Goal: Information Seeking & Learning: Learn about a topic

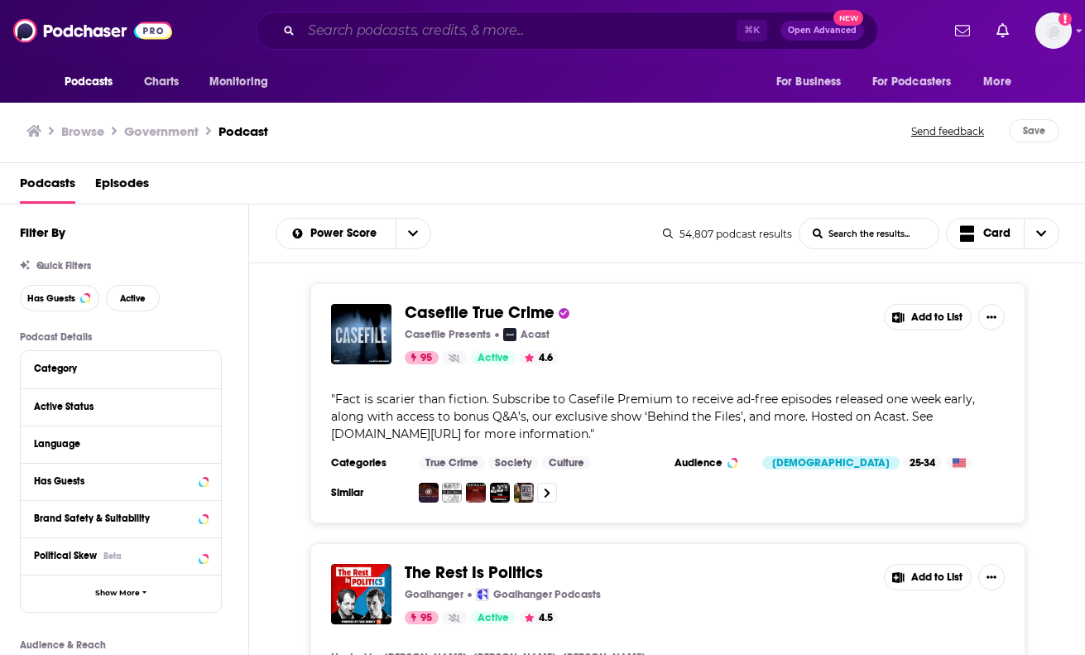
click at [373, 33] on input "Search podcasts, credits, & more..." at bounding box center [518, 30] width 435 height 26
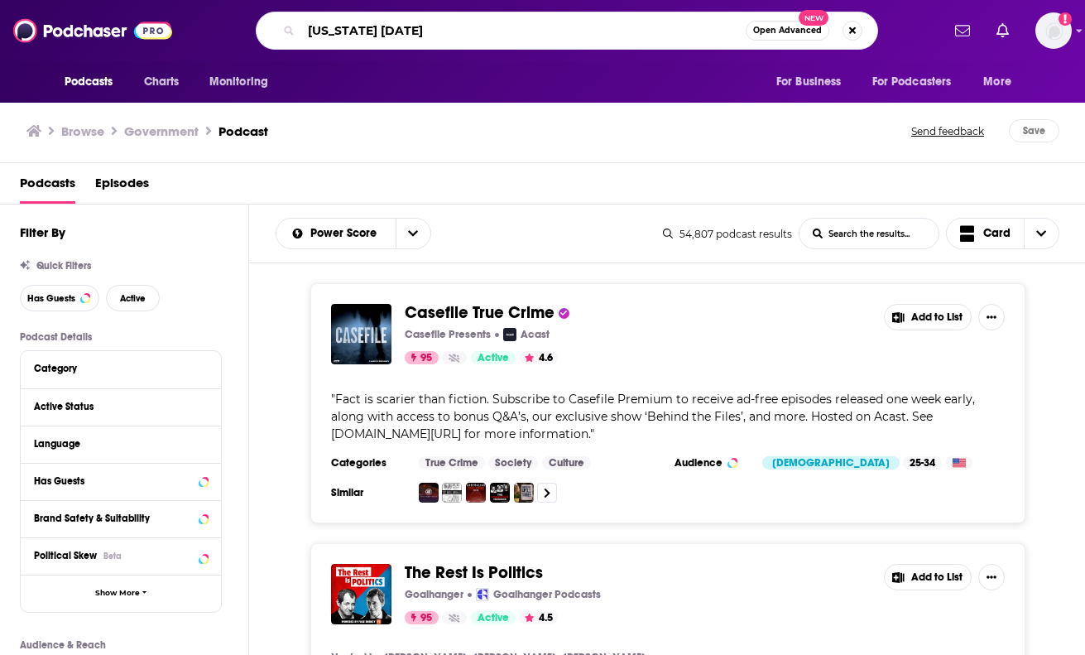
type input "[US_STATE] [DATE]"
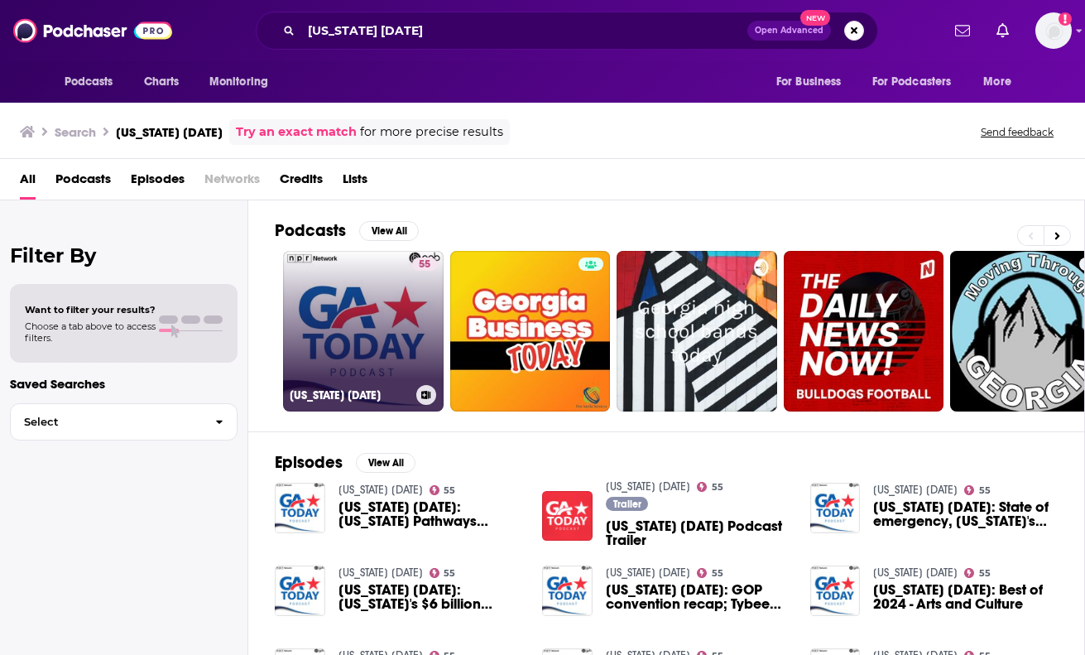
click at [342, 309] on link "55 [US_STATE] [DATE]" at bounding box center [363, 331] width 161 height 161
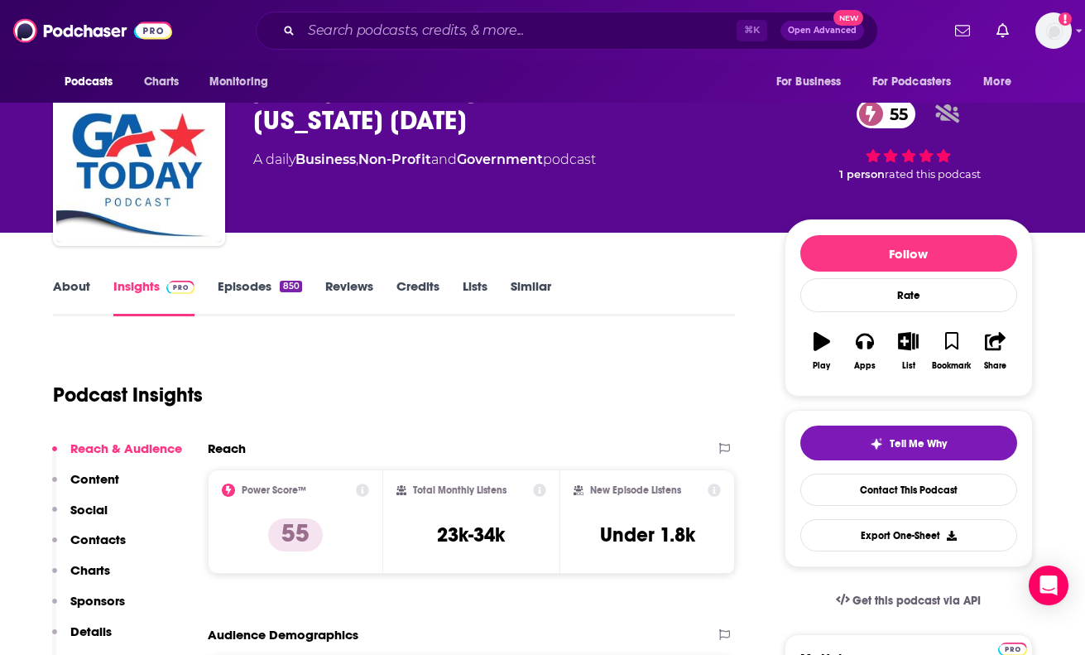
scroll to position [42, 0]
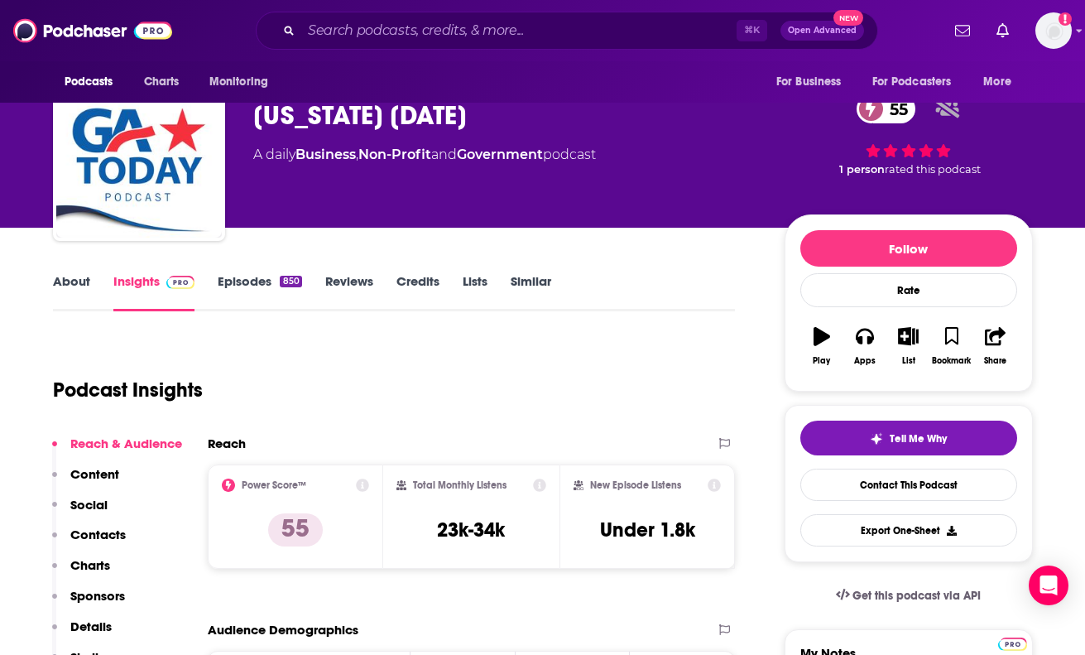
click at [62, 284] on link "About" at bounding box center [71, 292] width 37 height 38
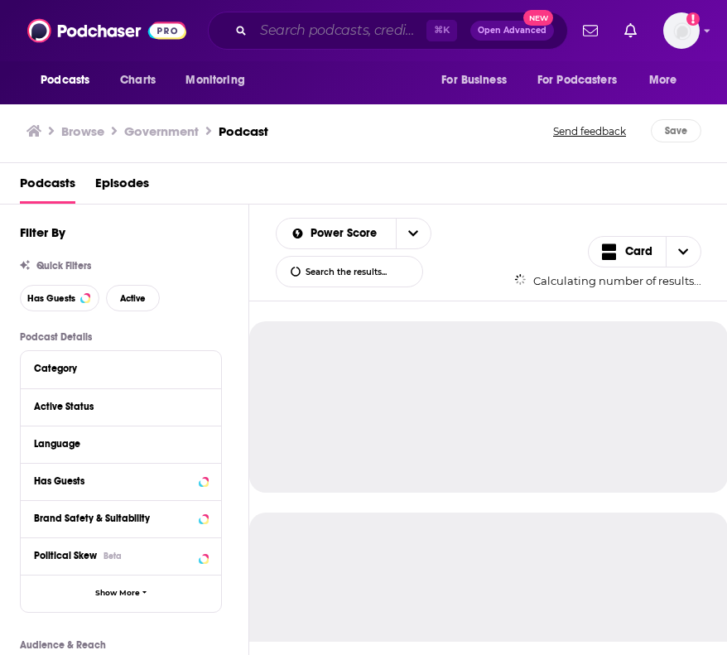
click at [295, 28] on input "Search podcasts, credits, & more..." at bounding box center [339, 30] width 173 height 26
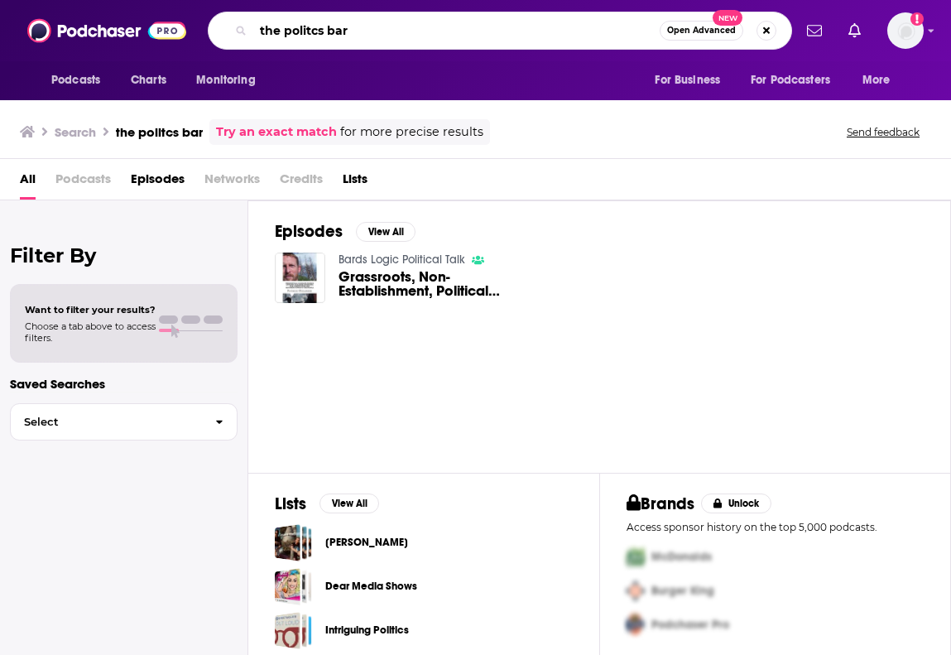
click at [301, 30] on input "the politcs bar" at bounding box center [456, 30] width 406 height 26
click at [310, 32] on input "the politcs bar" at bounding box center [456, 30] width 406 height 26
type input "the politics bar"
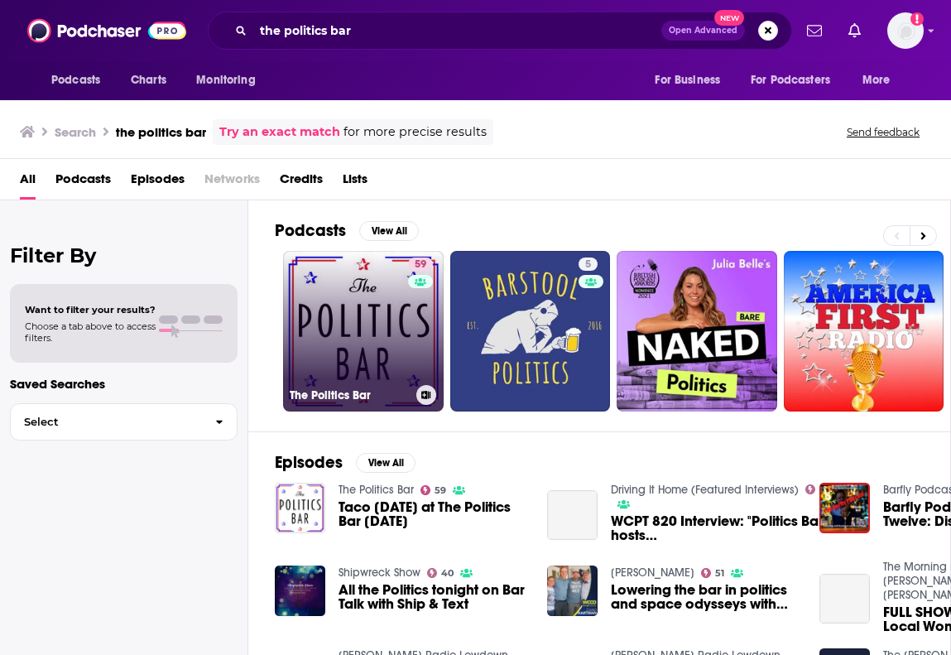
click at [344, 309] on link "59 The Politics Bar" at bounding box center [363, 331] width 161 height 161
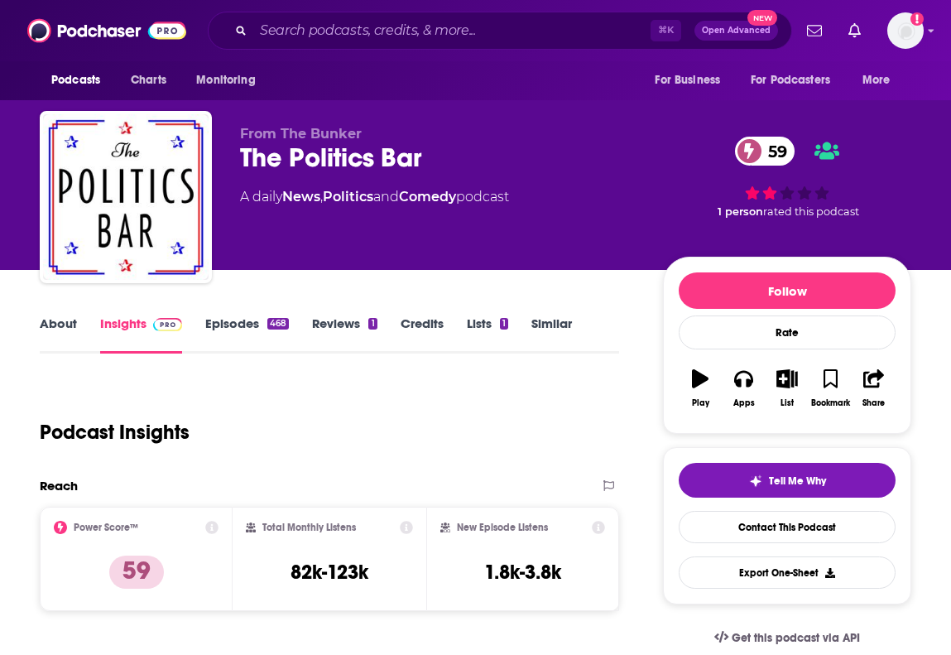
scroll to position [203, 0]
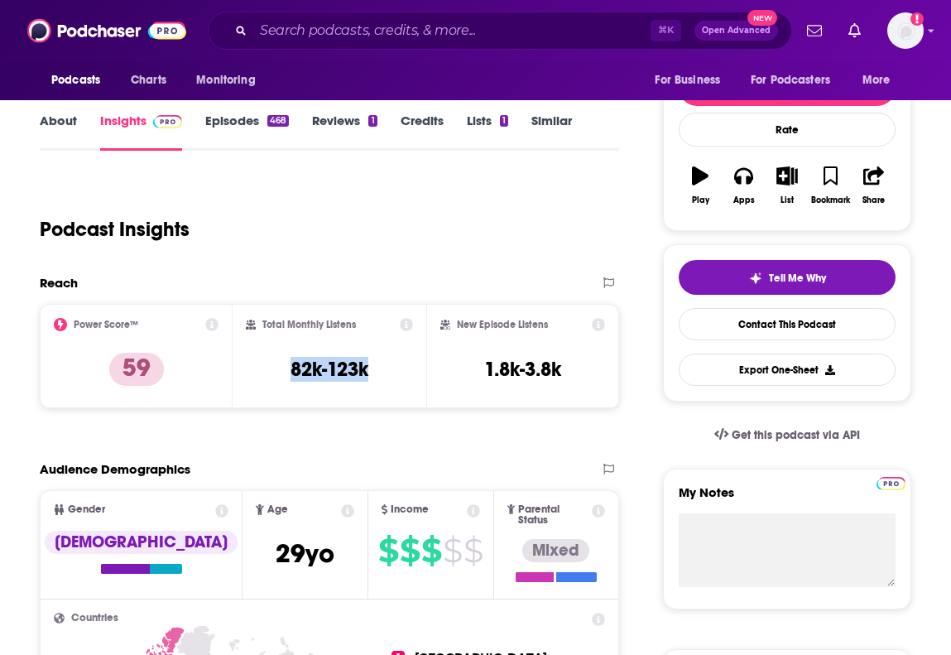
drag, startPoint x: 288, startPoint y: 371, endPoint x: 385, endPoint y: 371, distance: 96.8
click at [385, 371] on div "Total Monthly Listens 82k-123k" at bounding box center [329, 356] width 166 height 76
copy h3 "82k-123k"
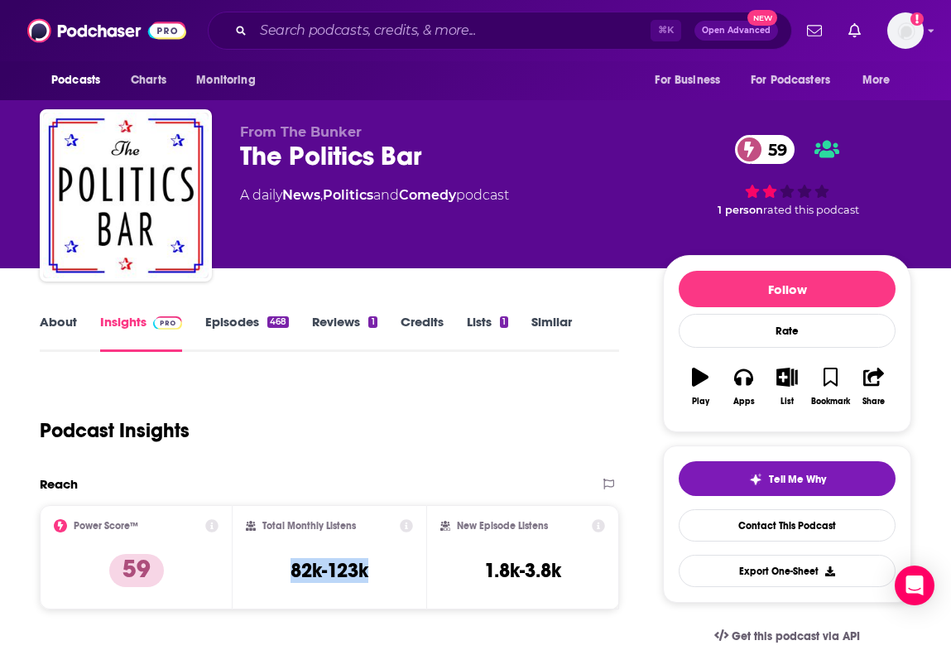
scroll to position [0, 0]
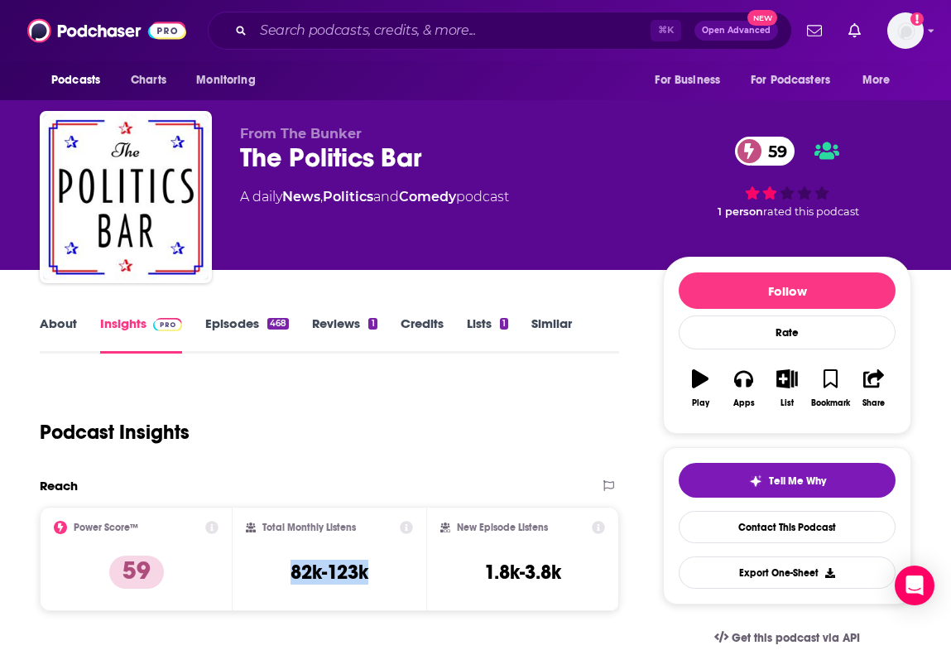
click at [59, 327] on link "About" at bounding box center [58, 334] width 37 height 38
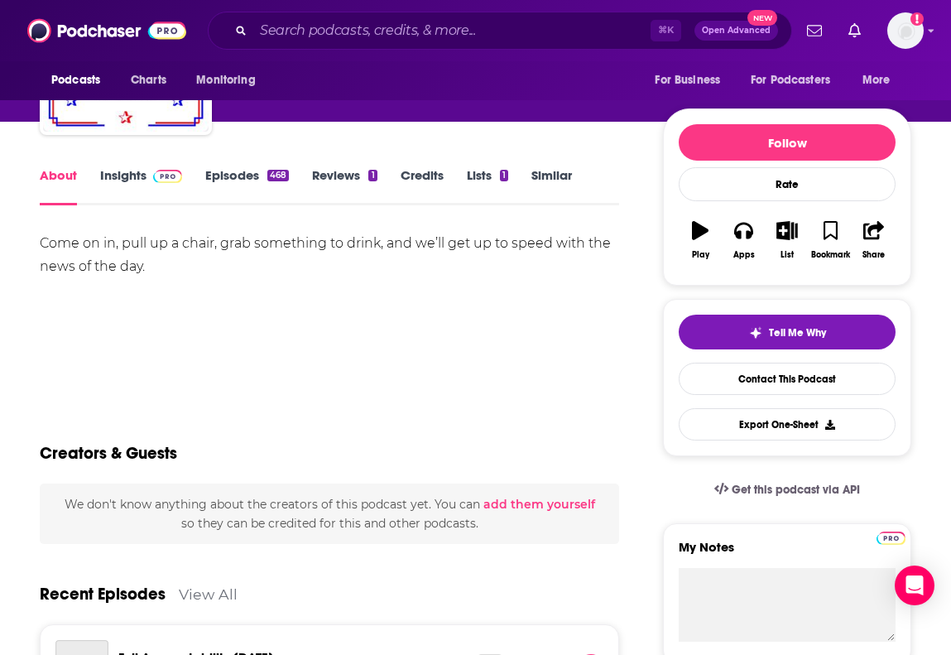
scroll to position [172, 0]
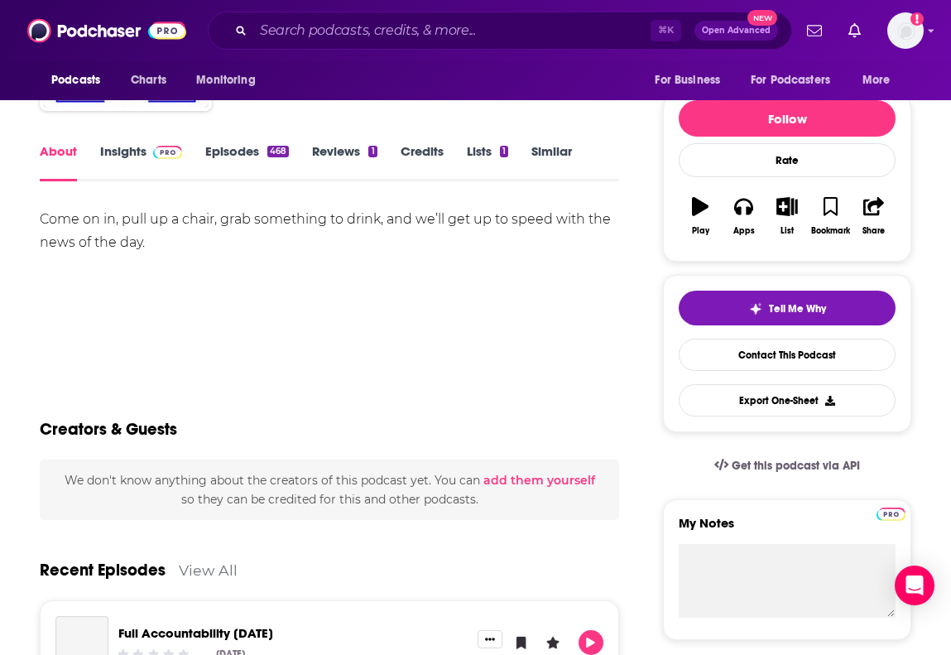
click at [239, 153] on link "Episodes 468" at bounding box center [247, 162] width 84 height 38
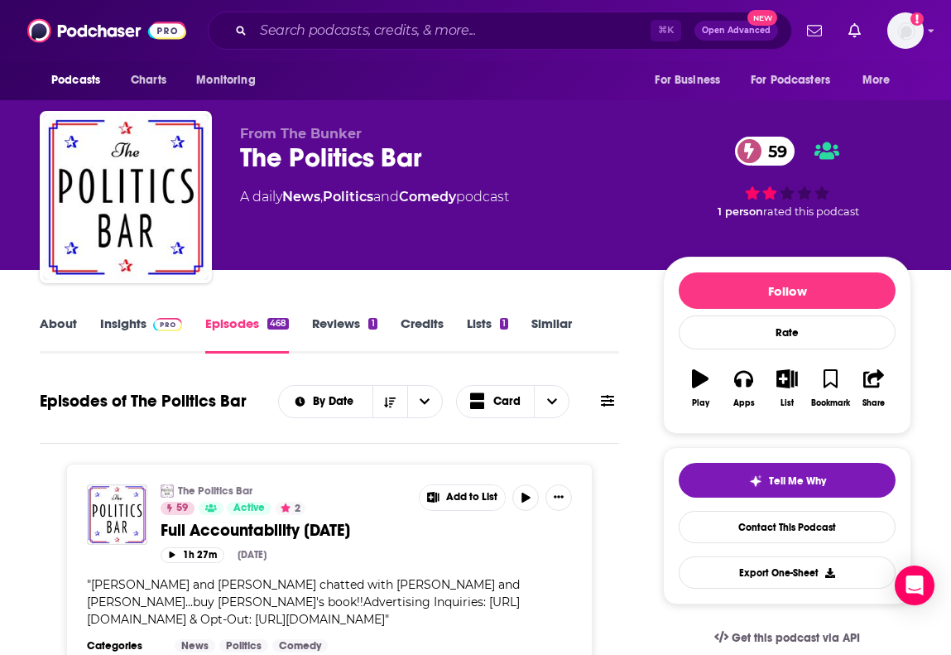
click at [153, 322] on img at bounding box center [167, 324] width 29 height 13
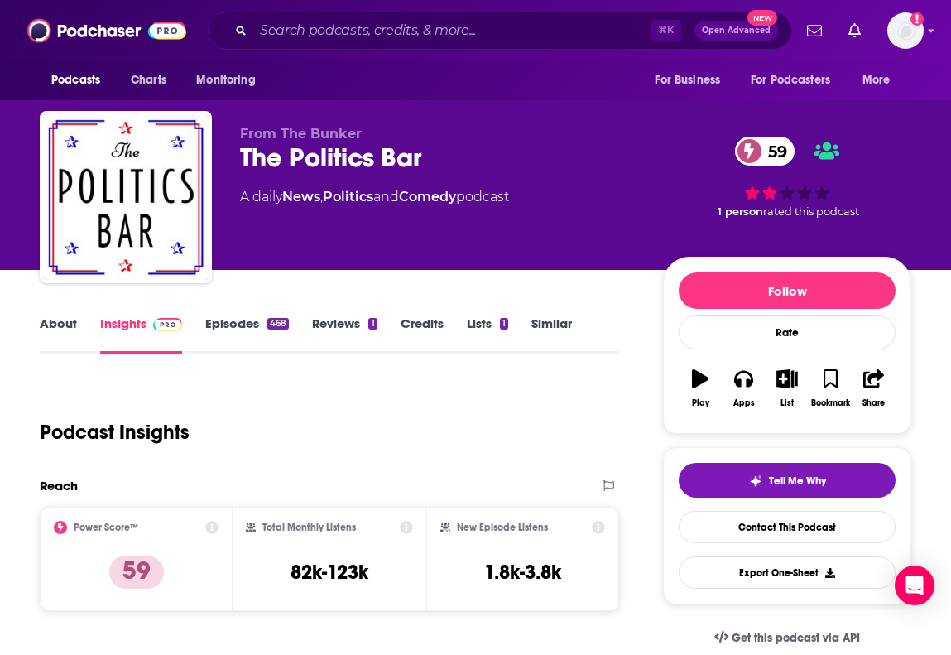
scroll to position [137, 0]
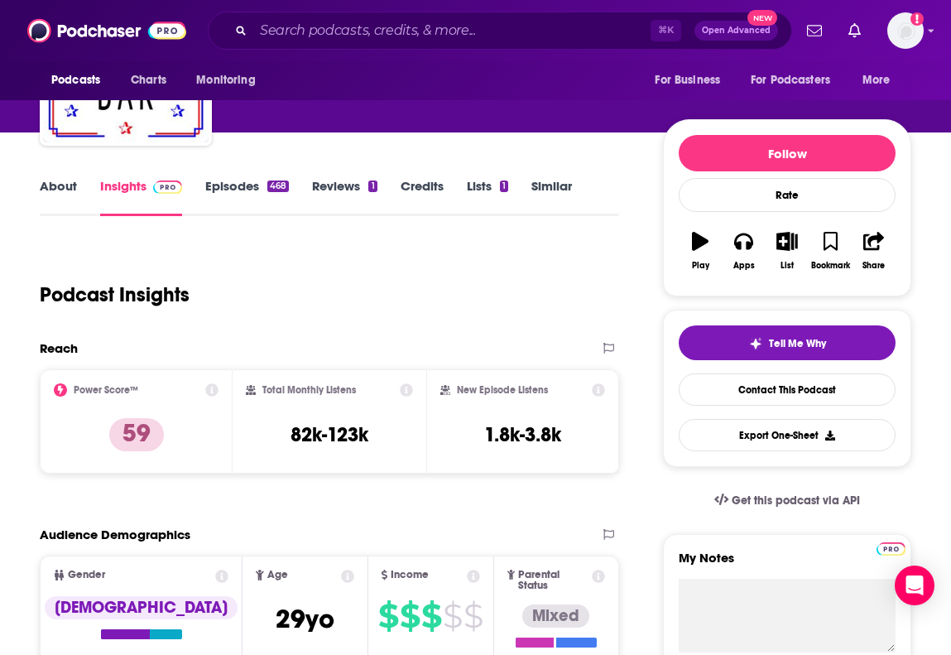
click at [246, 189] on link "Episodes 468" at bounding box center [247, 197] width 84 height 38
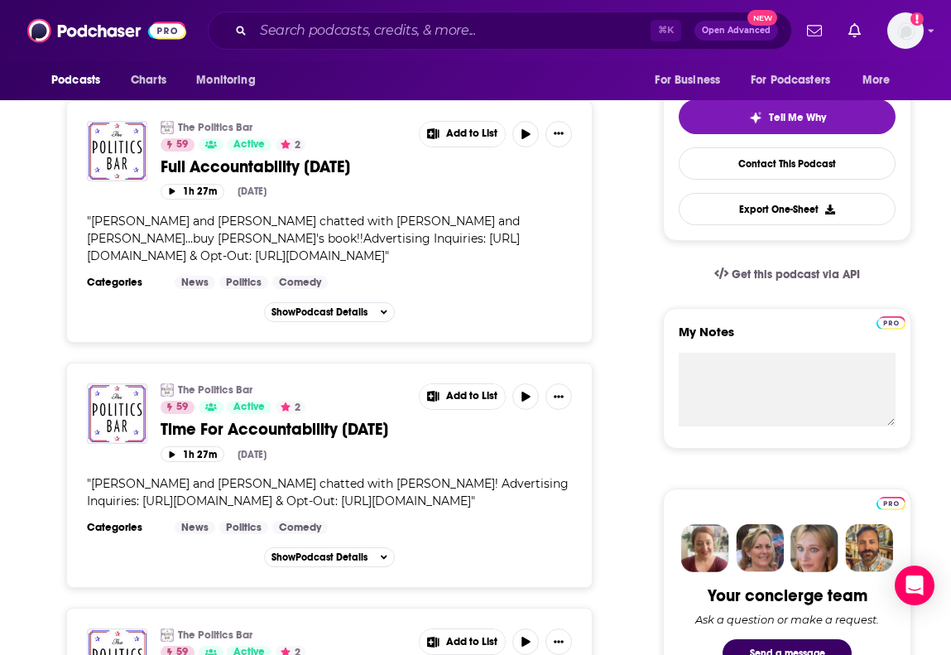
scroll to position [369, 0]
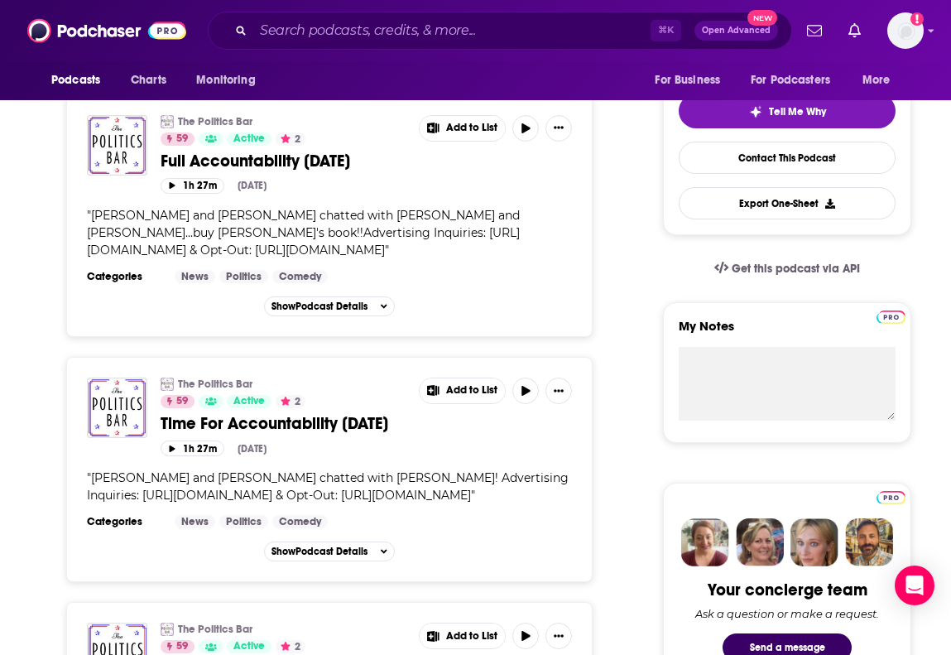
click at [273, 502] on span "Shawn and Jody chatted with Bob Cesca! Advertising Inquiries: https://redcircle…" at bounding box center [328, 486] width 482 height 32
drag, startPoint x: 264, startPoint y: 522, endPoint x: 329, endPoint y: 522, distance: 64.6
click at [329, 502] on span "Shawn and Jody chatted with Bob Cesca! Advertising Inquiries: https://redcircle…" at bounding box center [328, 486] width 482 height 32
copy span "Bob Cesca"
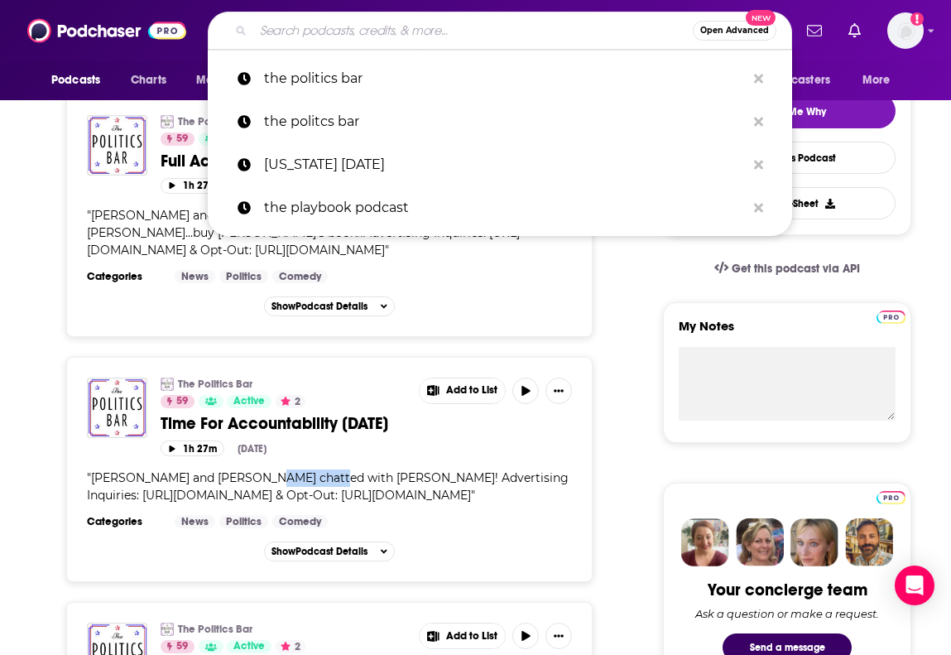
click at [320, 22] on input "Search podcasts, credits, & more..." at bounding box center [473, 30] width 440 height 26
paste input "The Bob Cesca Show"
type input "The Bob Cesca Show"
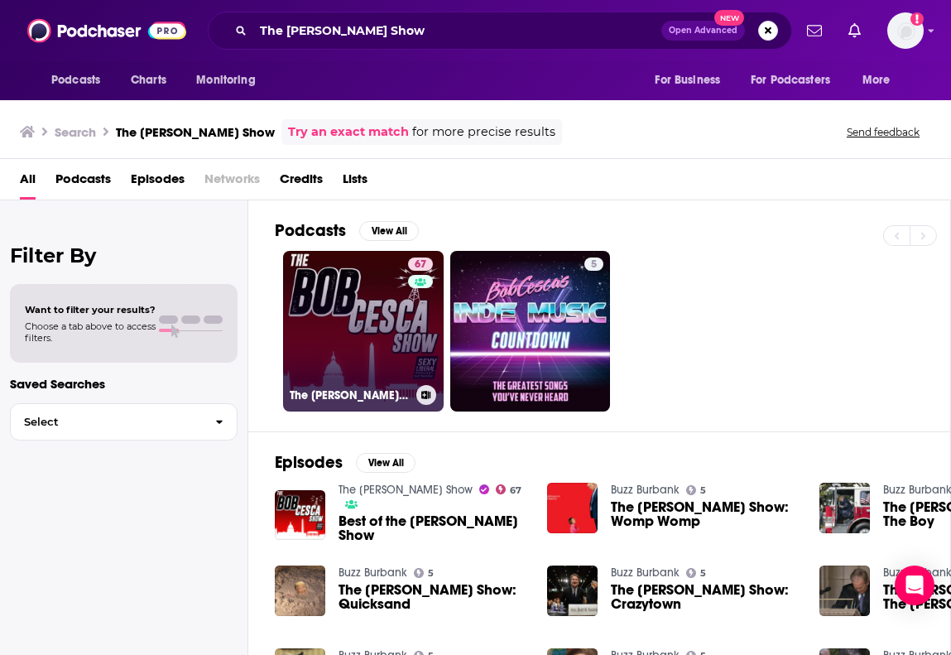
click at [329, 331] on link "67 The Bob Cesca Show" at bounding box center [363, 331] width 161 height 161
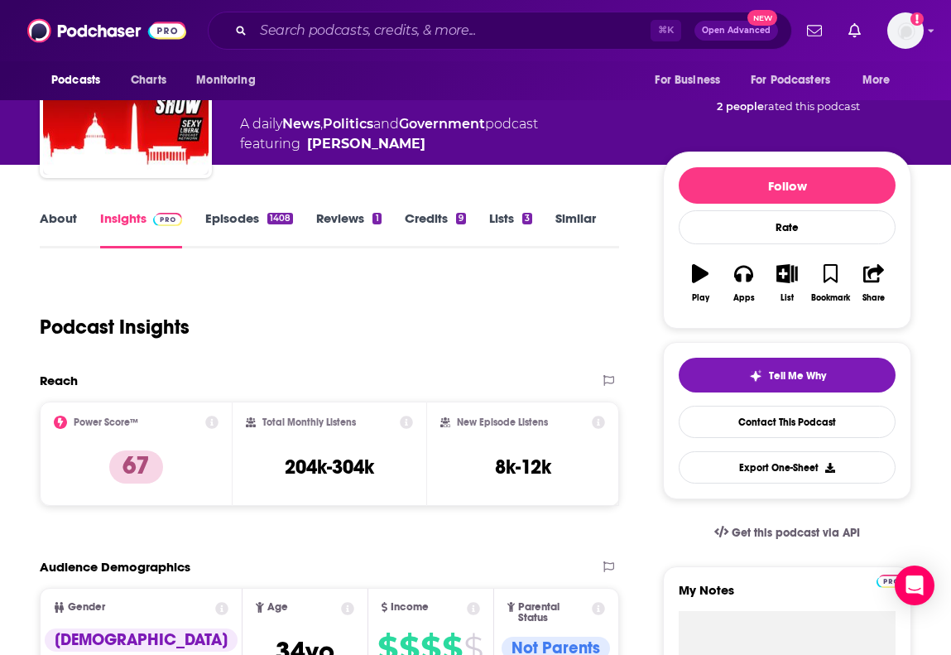
scroll to position [113, 0]
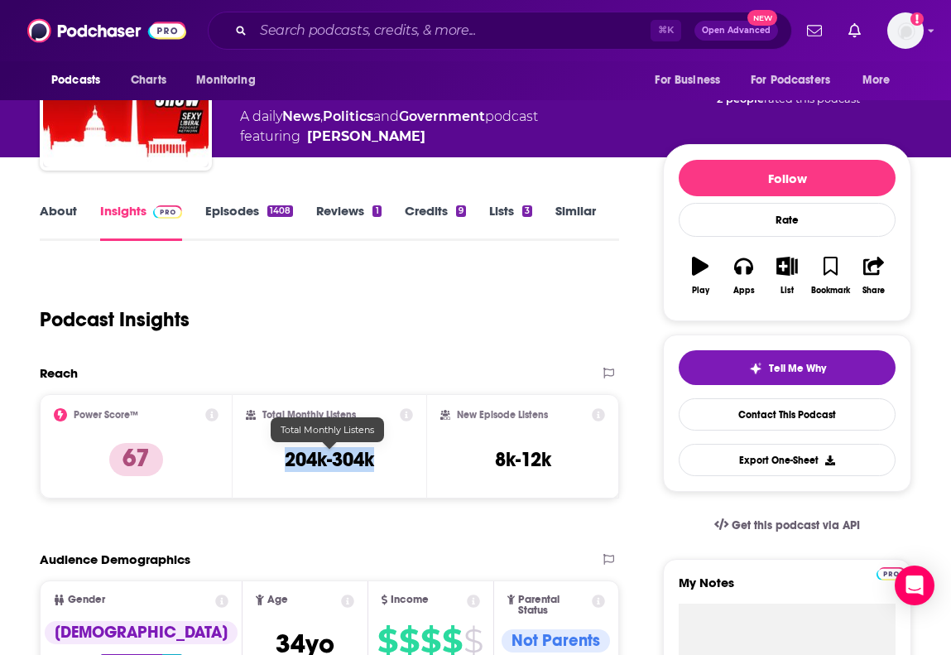
drag, startPoint x: 276, startPoint y: 454, endPoint x: 389, endPoint y: 457, distance: 112.6
click at [389, 457] on div "Total Monthly Listens 204k-304k" at bounding box center [329, 446] width 166 height 76
copy h3 "204k-304k"
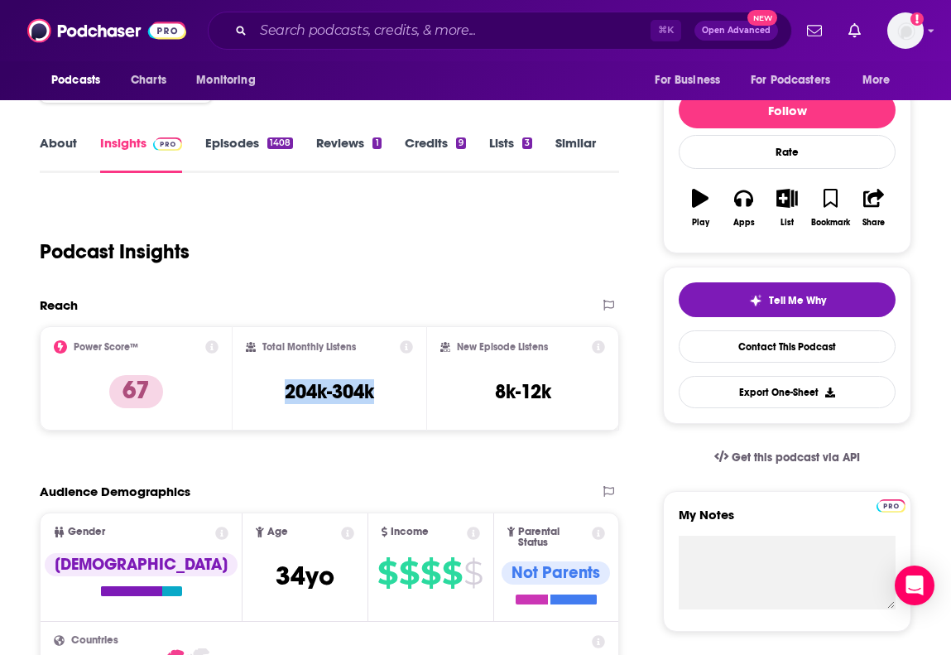
scroll to position [37, 0]
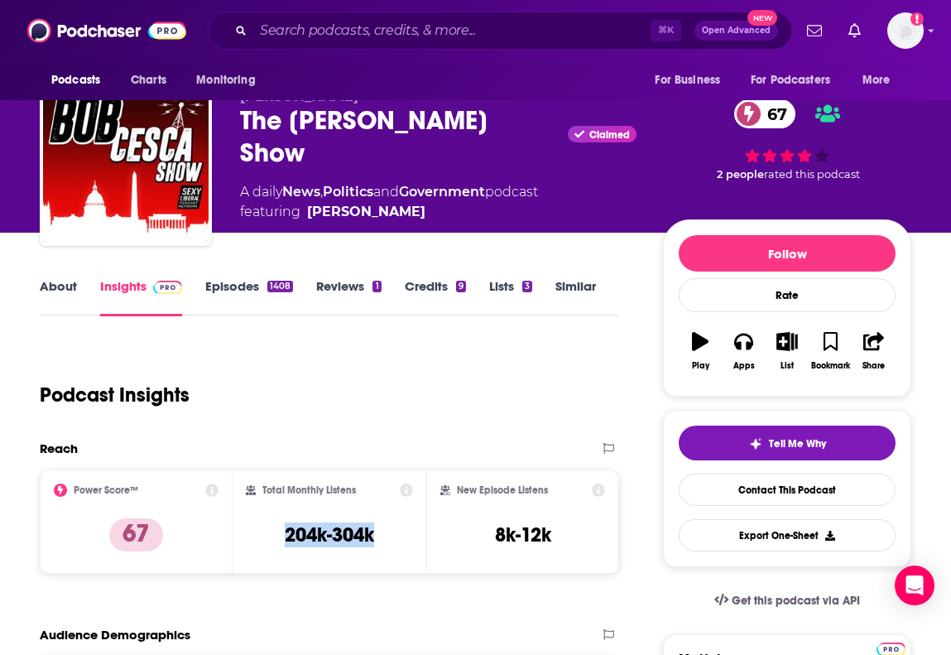
click at [267, 279] on link "Episodes 1408" at bounding box center [249, 297] width 88 height 38
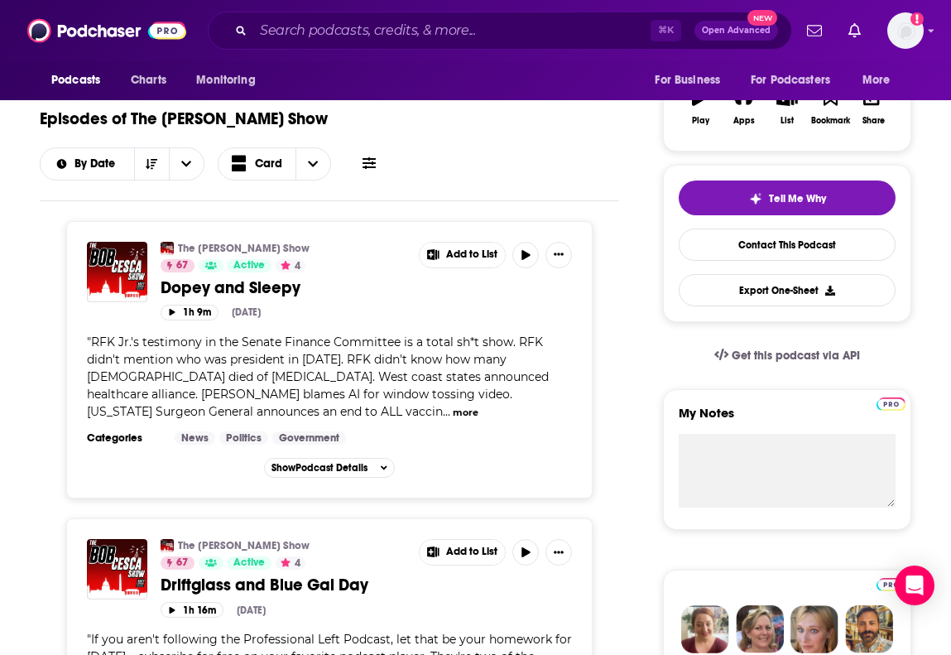
scroll to position [291, 0]
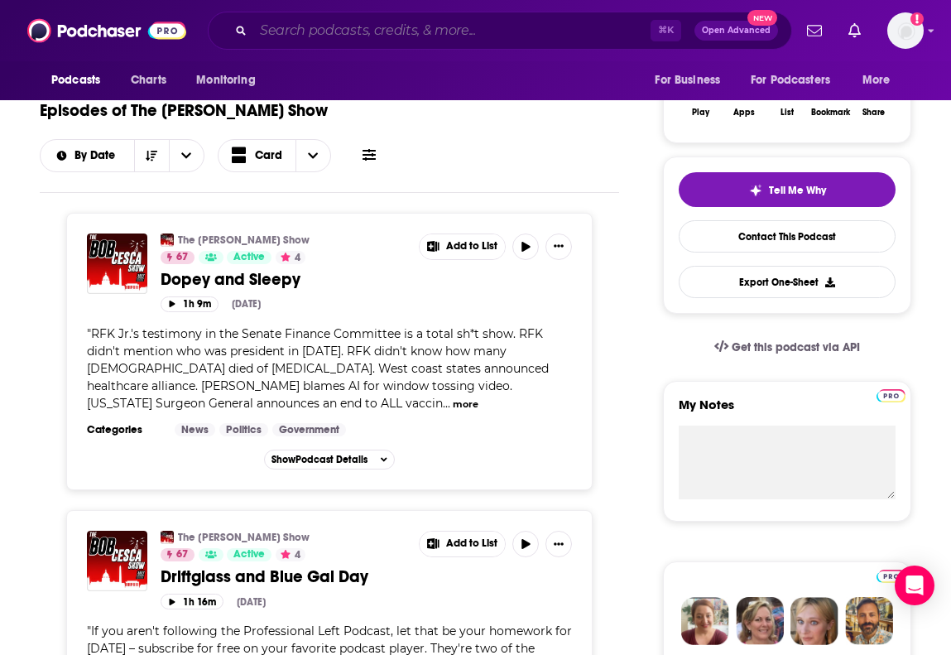
click at [305, 30] on input "Search podcasts, credits, & more..." at bounding box center [451, 30] width 397 height 26
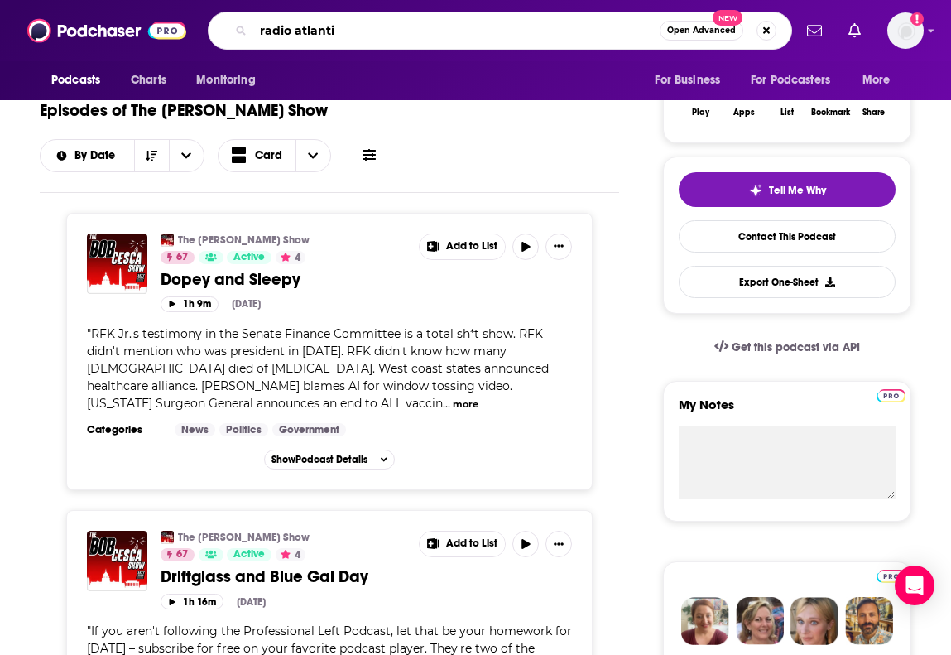
type input "radio atlantic"
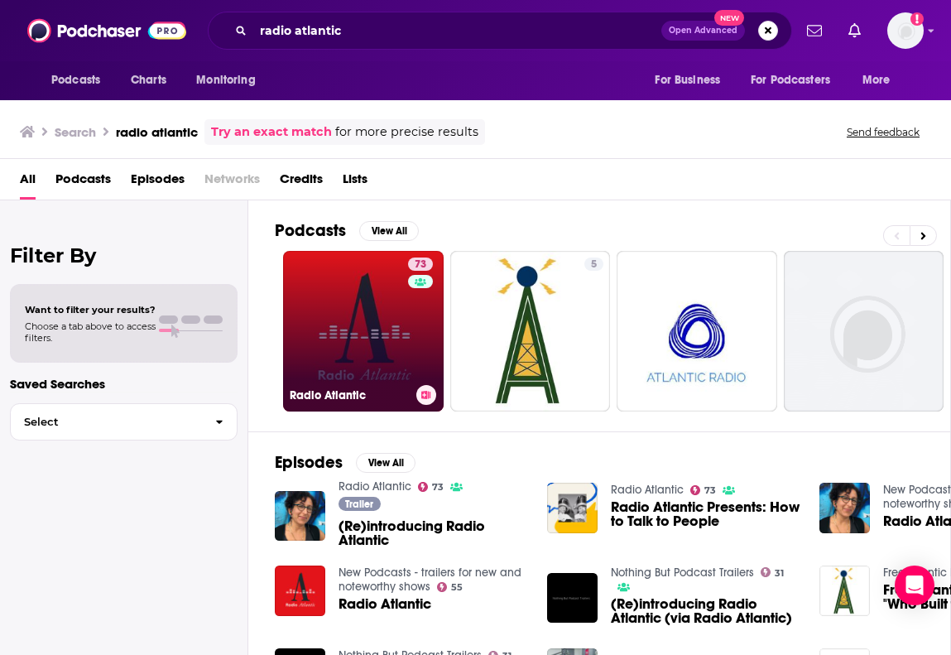
click at [385, 338] on link "73 Radio Atlantic" at bounding box center [363, 331] width 161 height 161
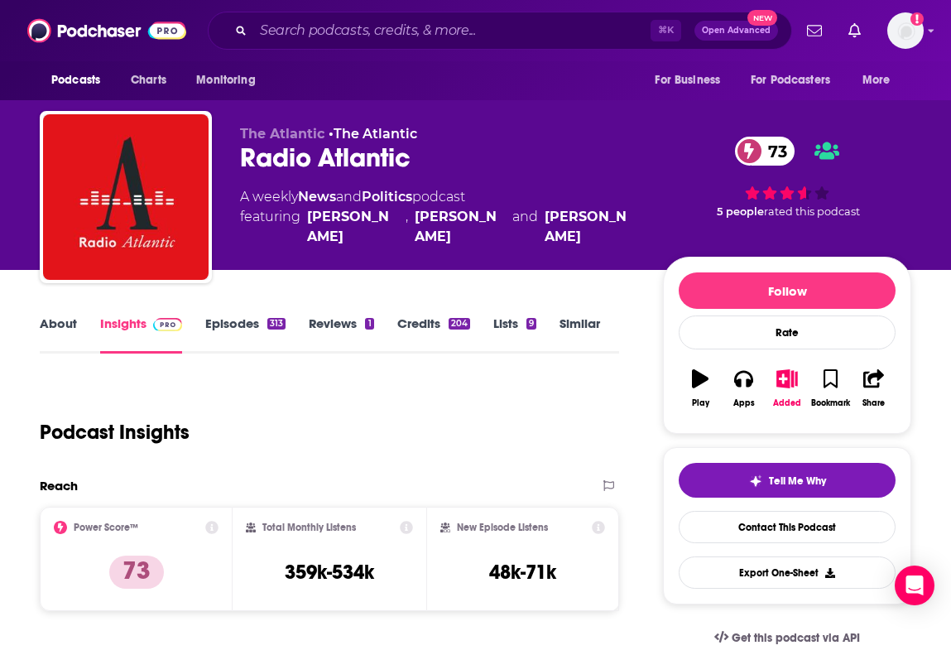
click at [248, 315] on link "Episodes 313" at bounding box center [245, 334] width 80 height 38
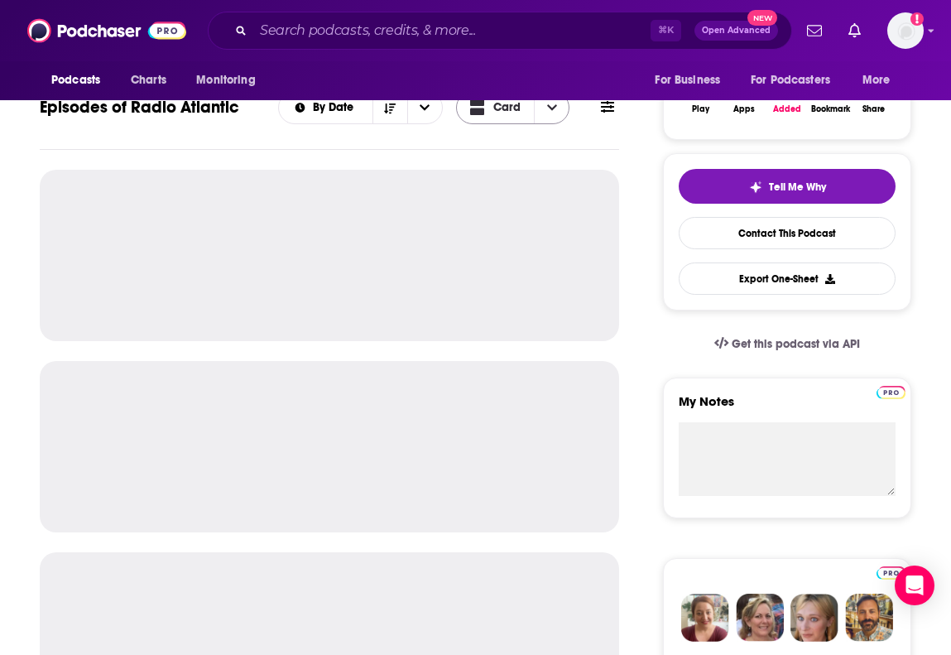
scroll to position [295, 0]
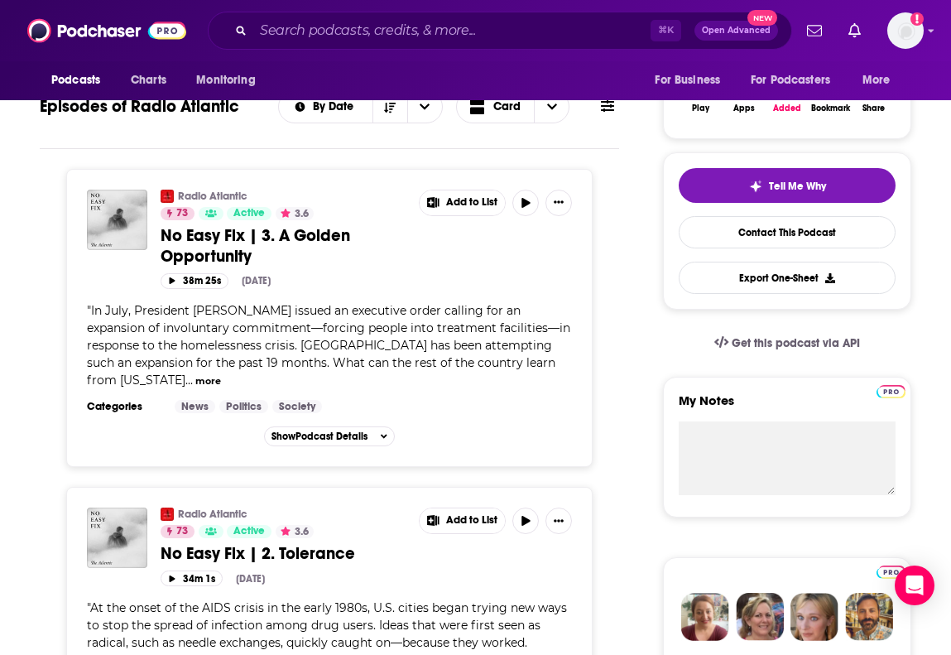
click at [221, 374] on button "more" at bounding box center [208, 381] width 26 height 14
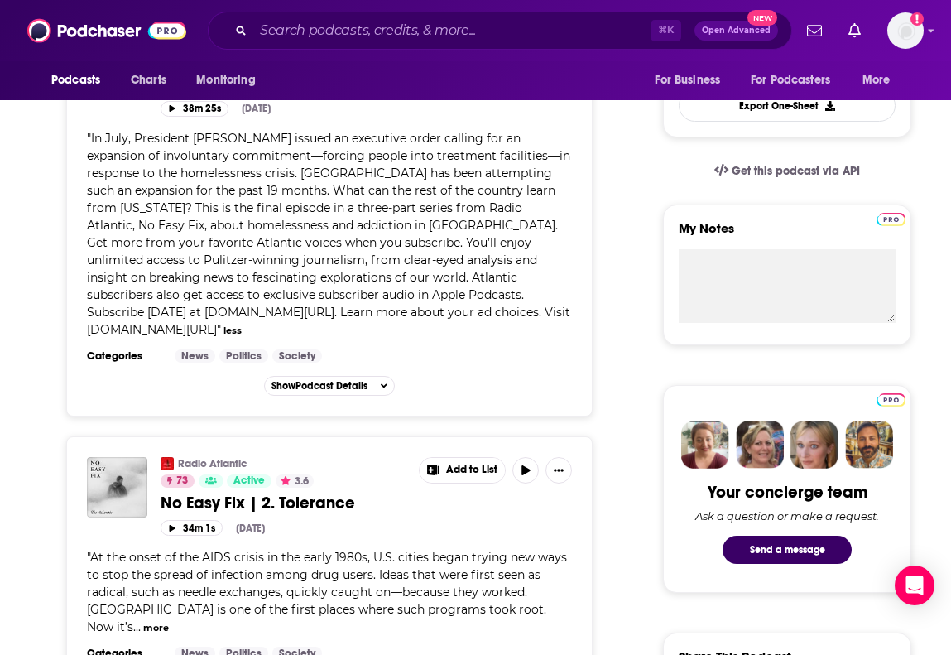
scroll to position [821, 0]
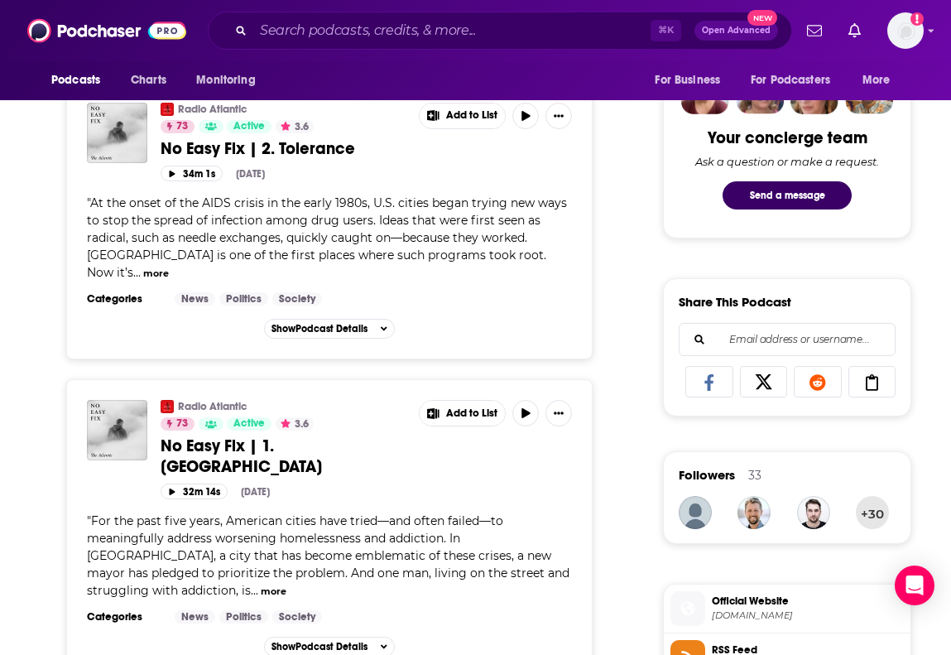
click at [169, 267] on button "more" at bounding box center [156, 274] width 26 height 14
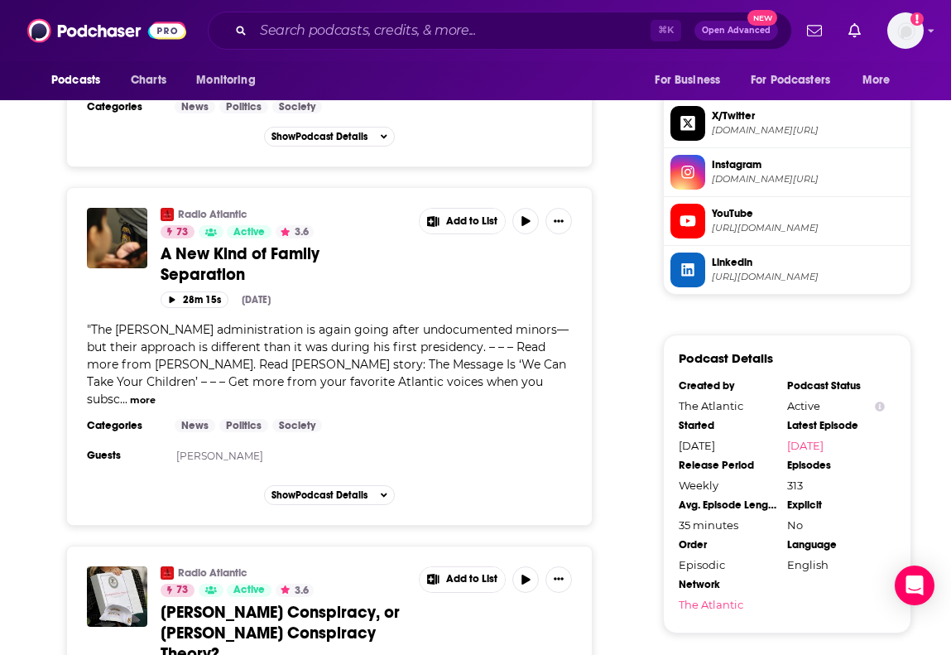
scroll to position [1455, 0]
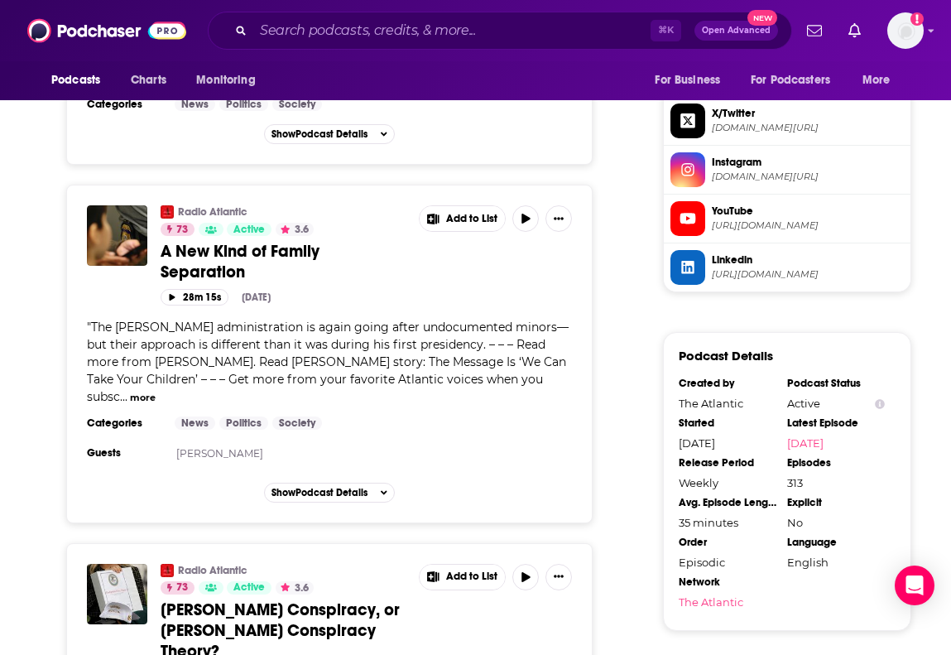
click at [156, 391] on button "more" at bounding box center [143, 398] width 26 height 14
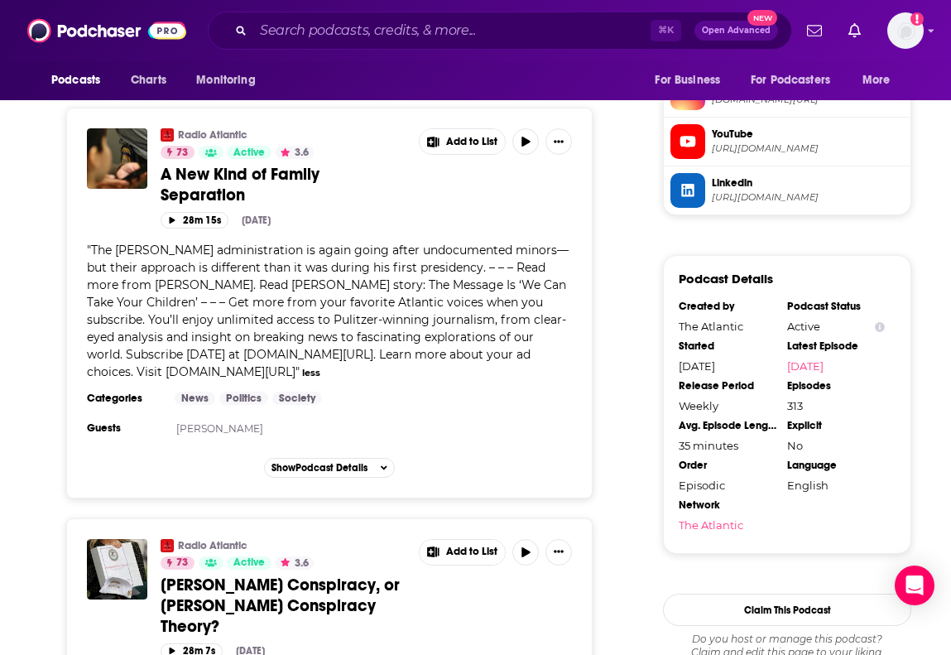
scroll to position [1775, 0]
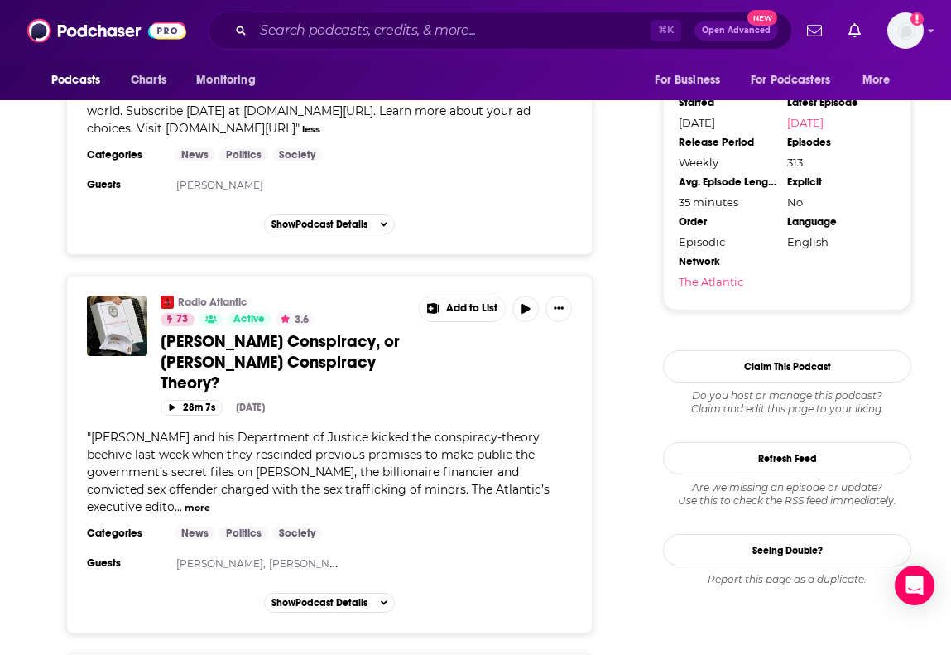
click at [185, 501] on button "more" at bounding box center [198, 508] width 26 height 14
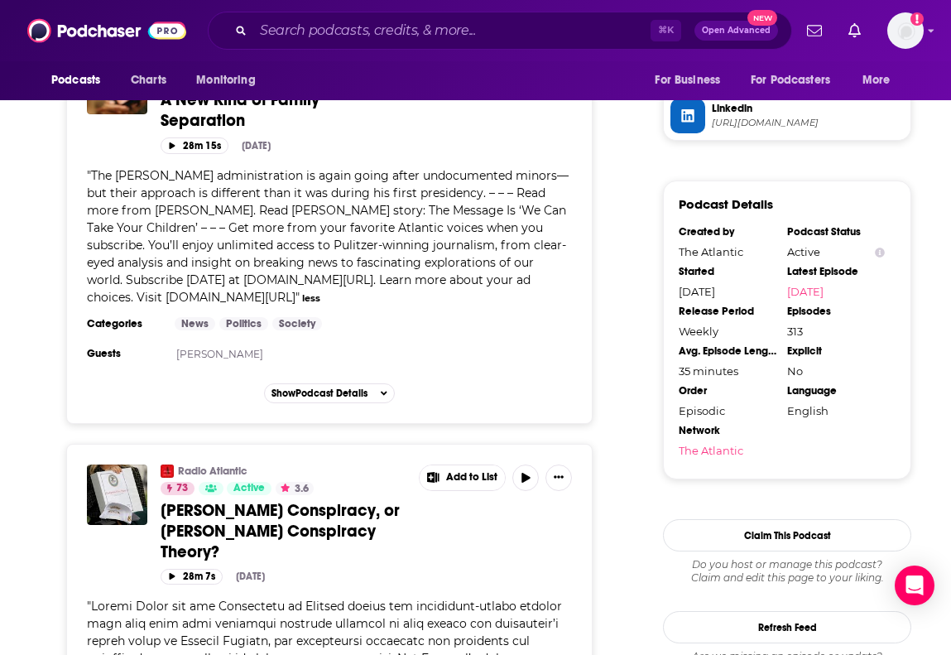
scroll to position [0, 0]
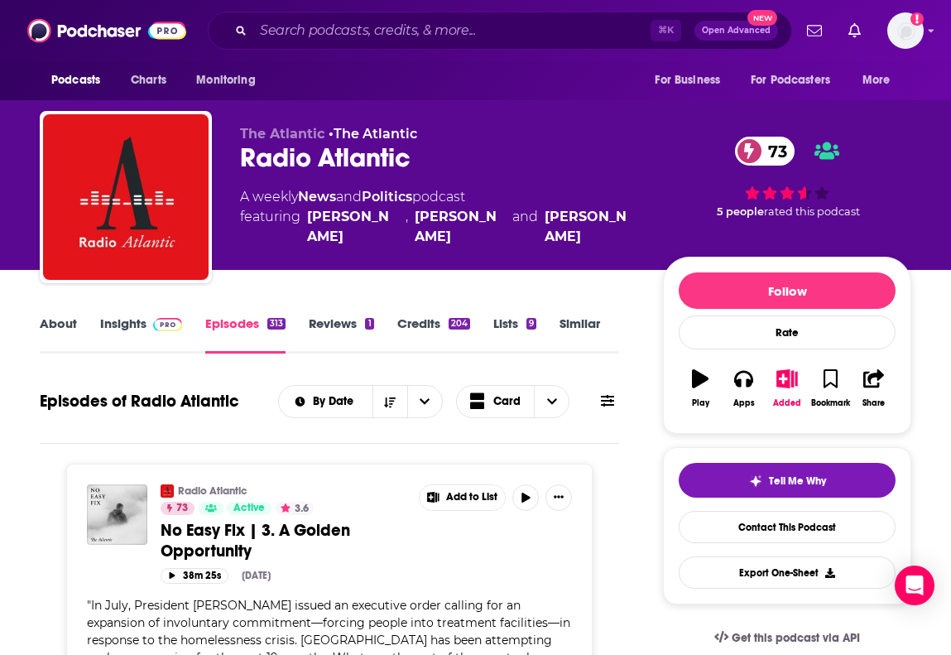
click at [63, 321] on link "About" at bounding box center [58, 334] width 37 height 38
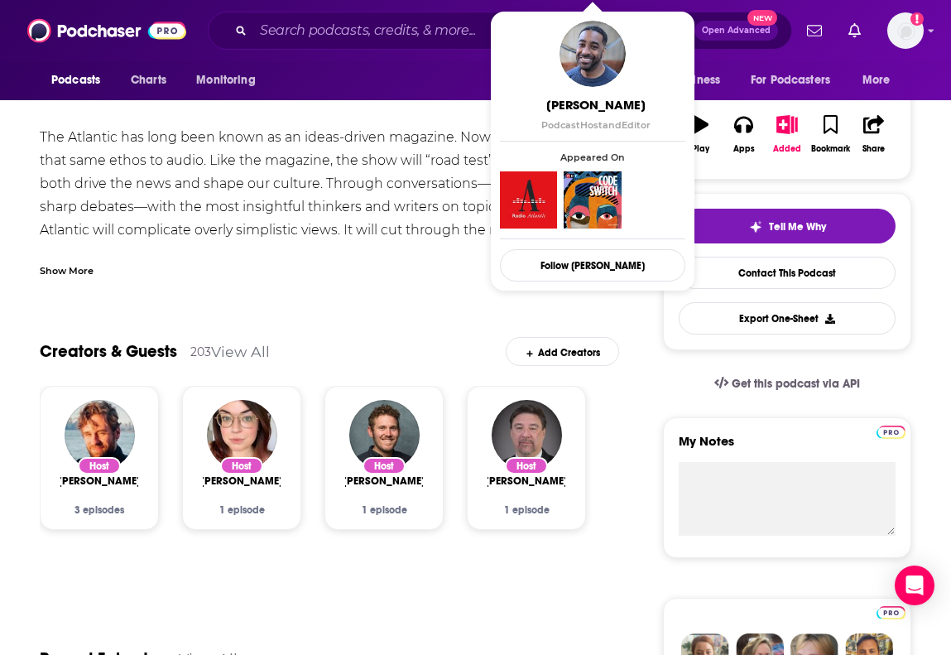
scroll to position [292, 0]
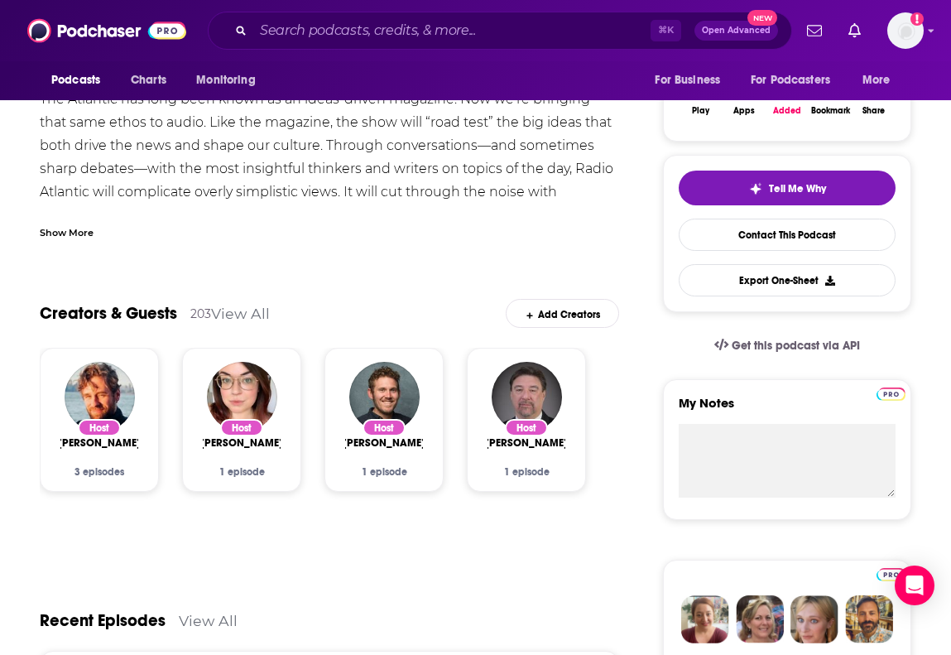
click at [233, 316] on link "View All" at bounding box center [240, 313] width 59 height 17
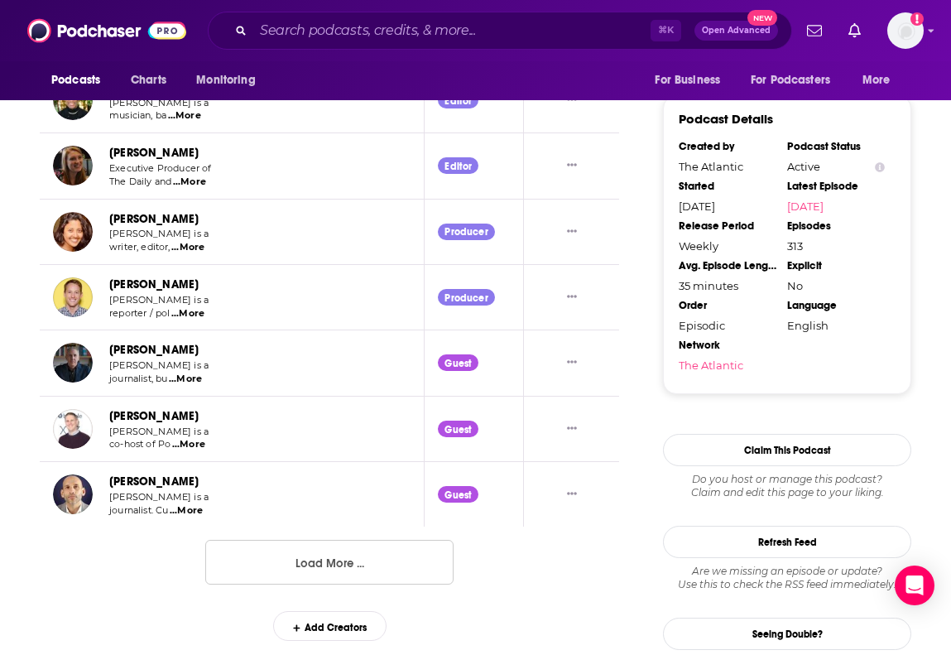
scroll to position [1684, 0]
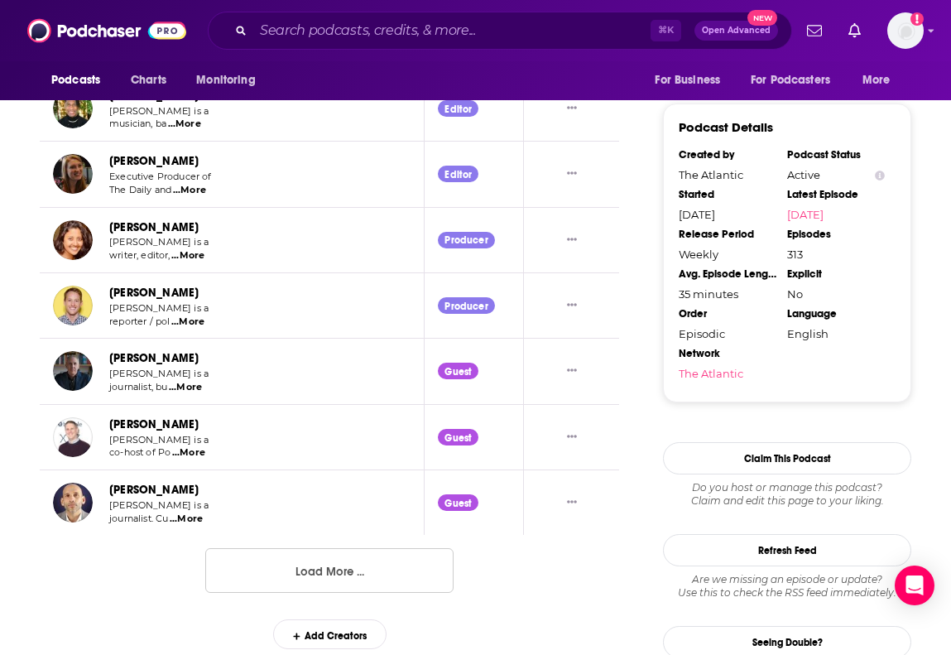
click at [195, 389] on span "...More" at bounding box center [185, 387] width 33 height 13
click at [189, 459] on span "...More" at bounding box center [188, 452] width 33 height 13
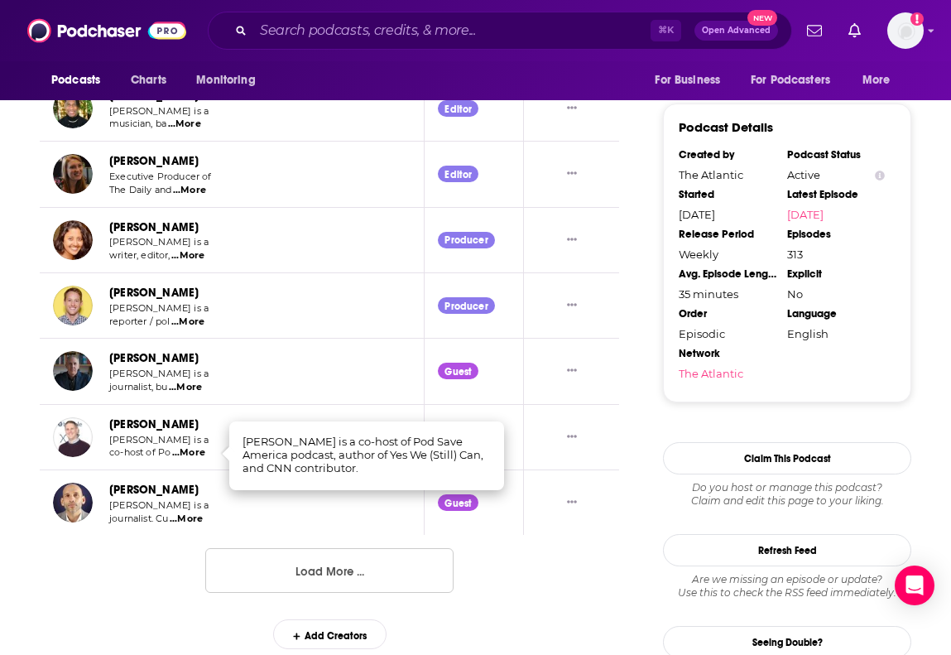
click at [196, 516] on span "...More" at bounding box center [186, 518] width 33 height 13
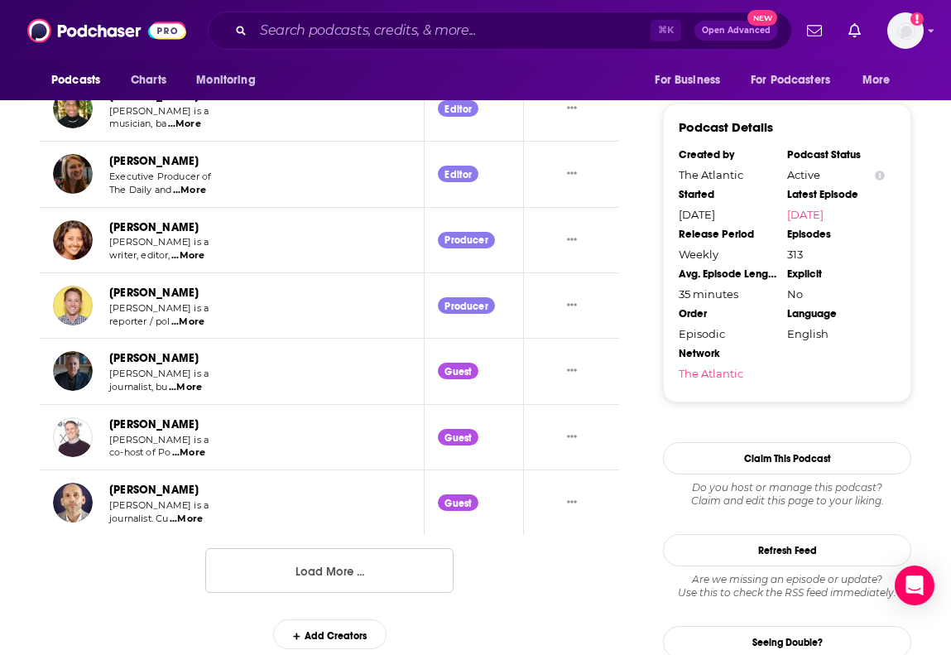
click at [266, 565] on button "Load More ..." at bounding box center [329, 570] width 248 height 45
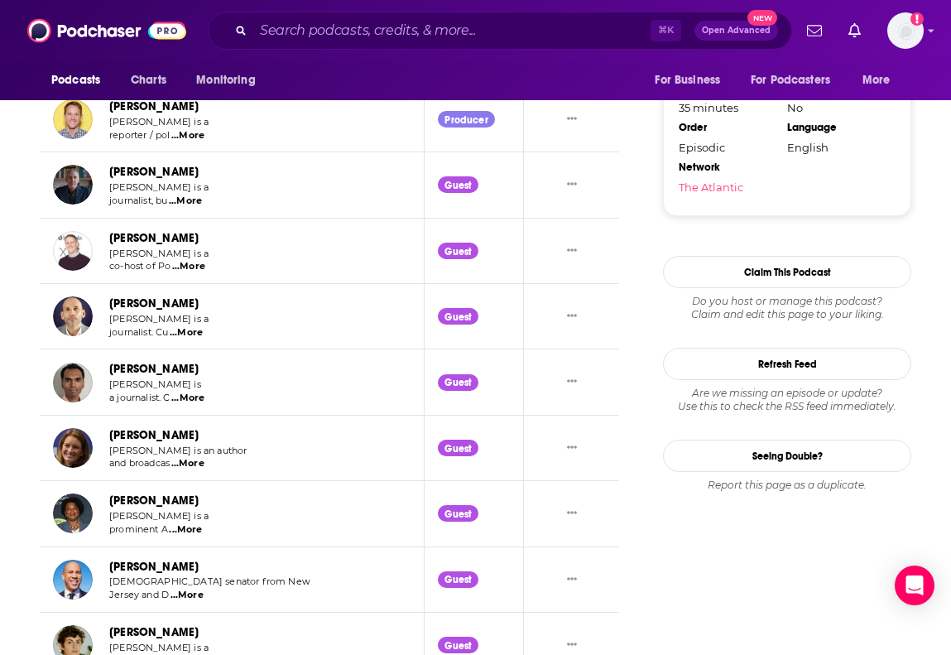
scroll to position [1873, 0]
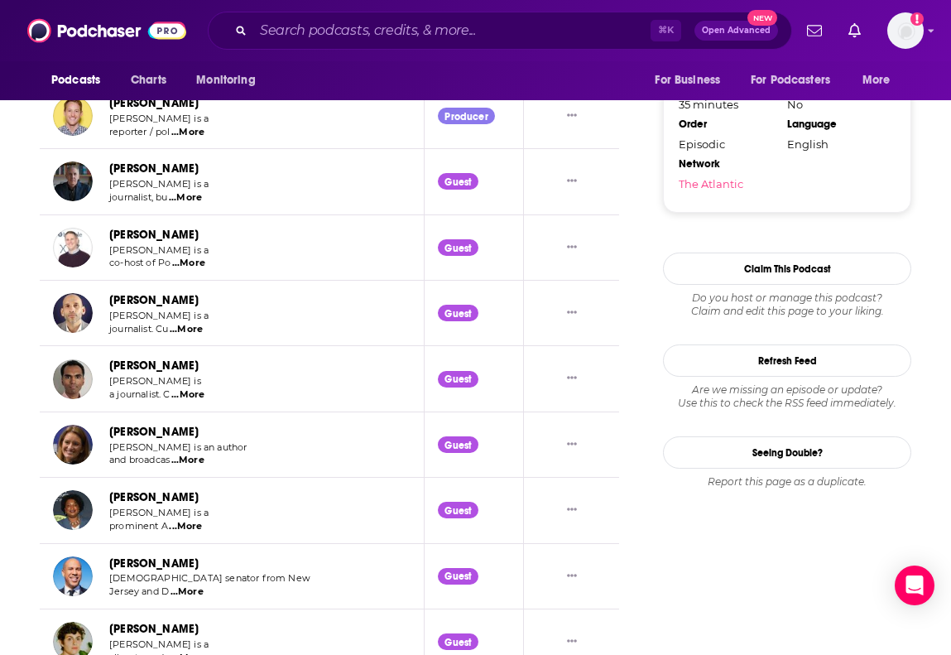
click at [192, 390] on span "...More" at bounding box center [187, 394] width 33 height 13
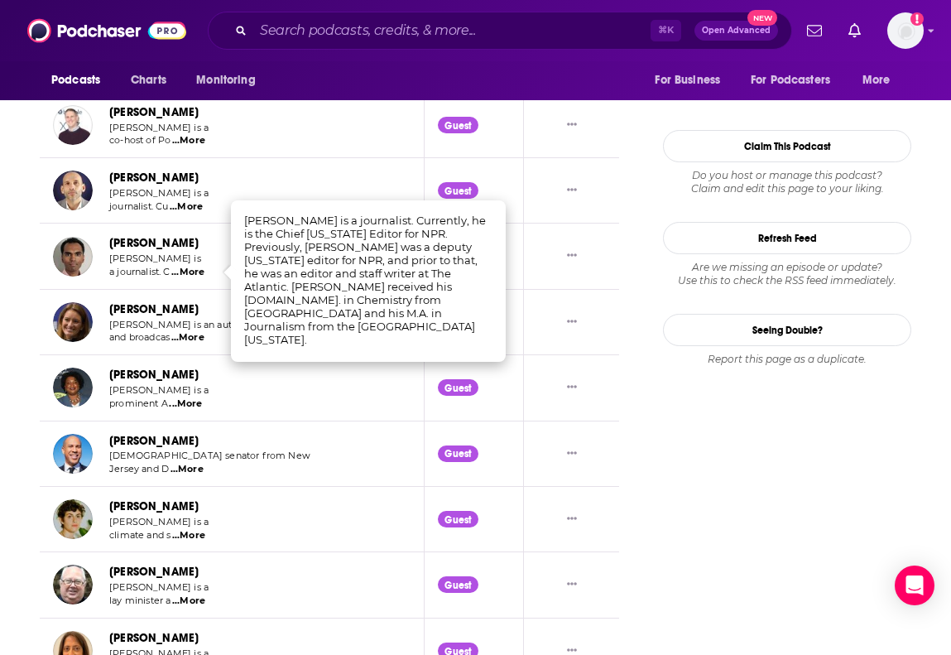
scroll to position [2034, 0]
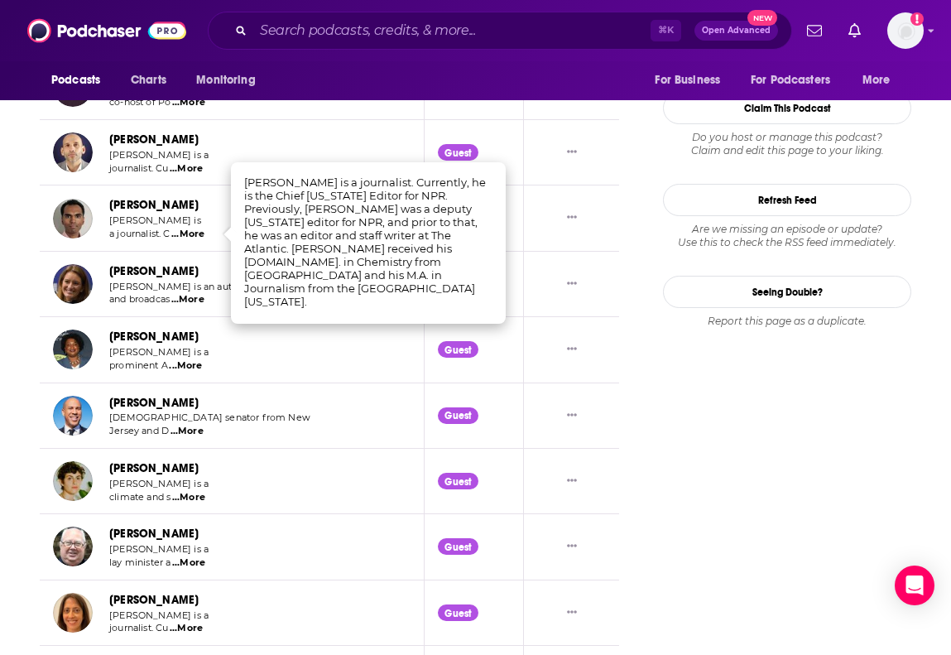
click at [195, 298] on span "...More" at bounding box center [187, 299] width 33 height 13
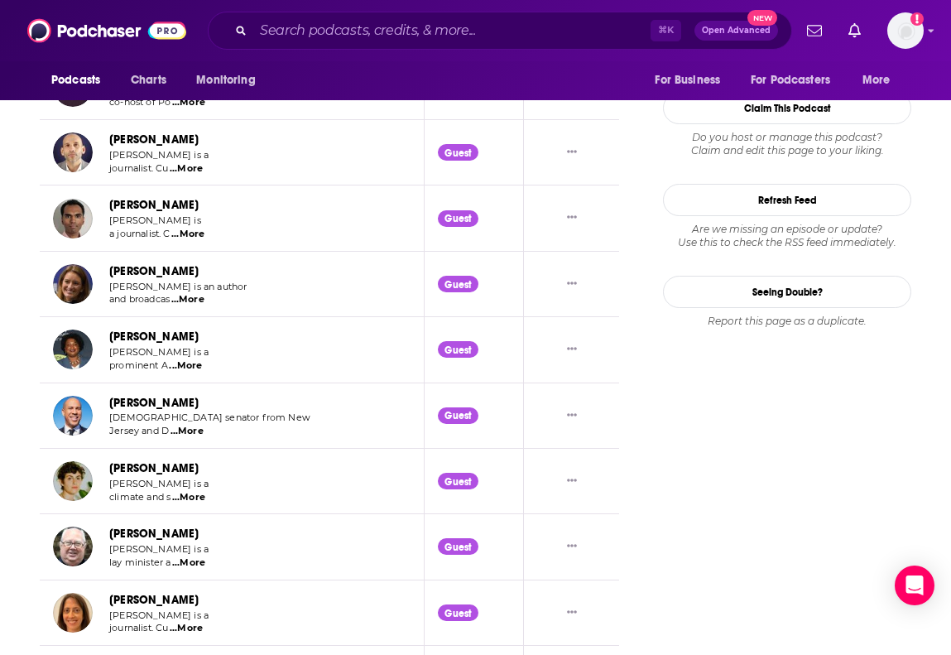
click at [188, 368] on span "...More" at bounding box center [185, 365] width 33 height 13
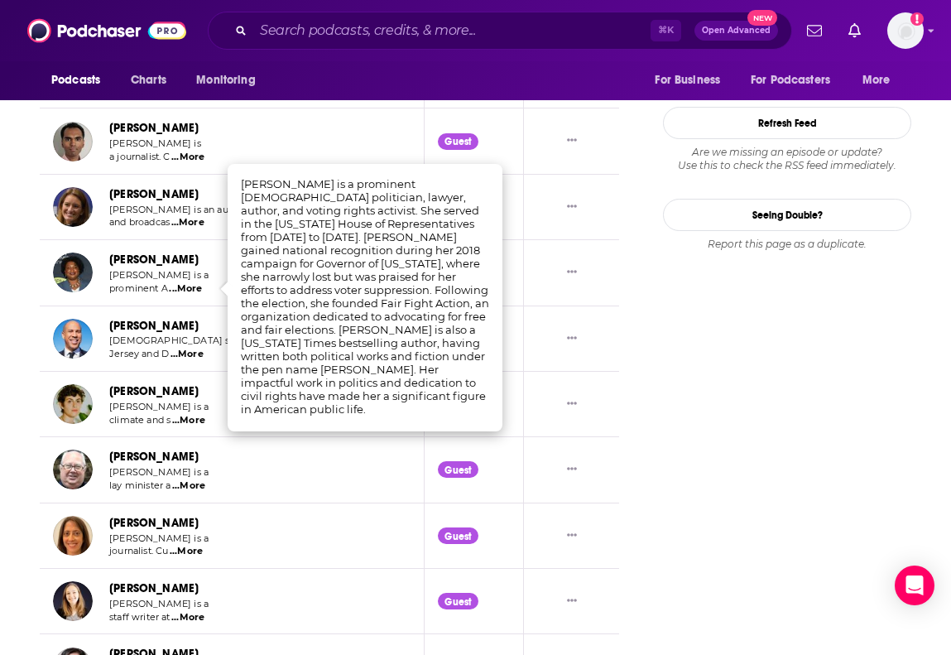
scroll to position [2114, 0]
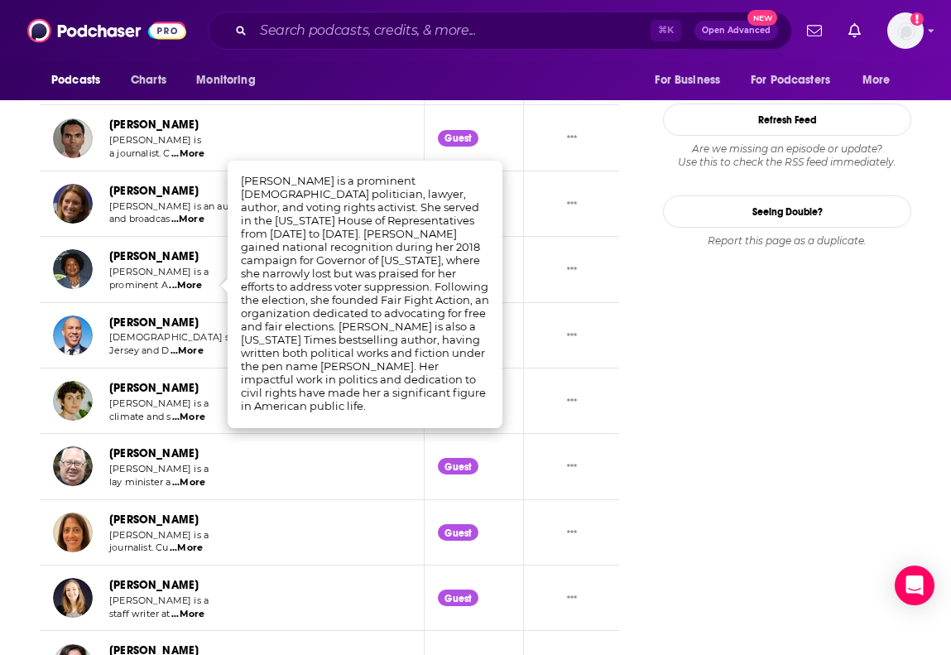
click at [192, 418] on span "...More" at bounding box center [188, 417] width 33 height 13
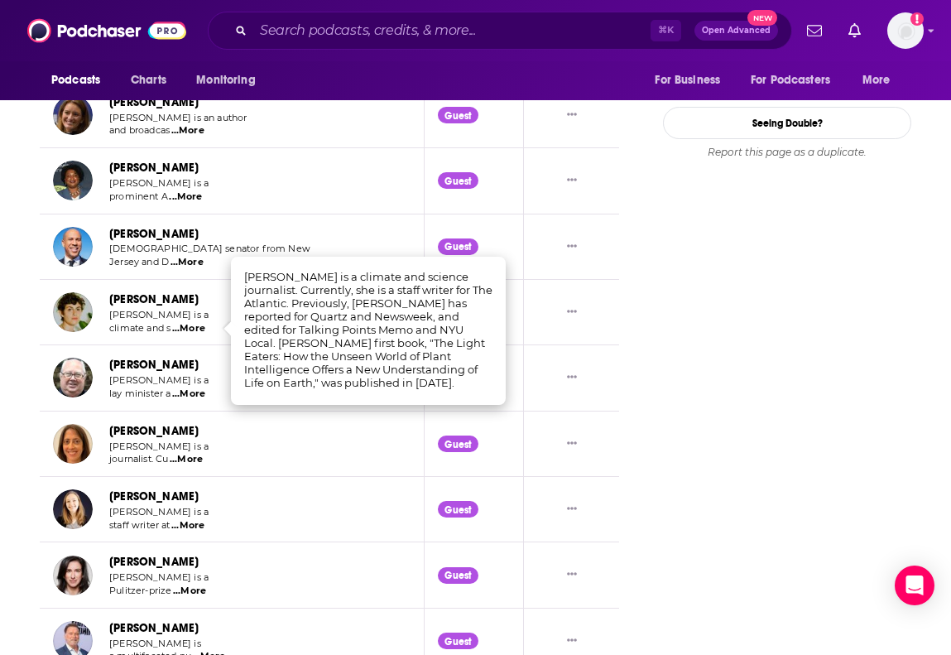
scroll to position [2215, 0]
